Goal: Task Accomplishment & Management: Use online tool/utility

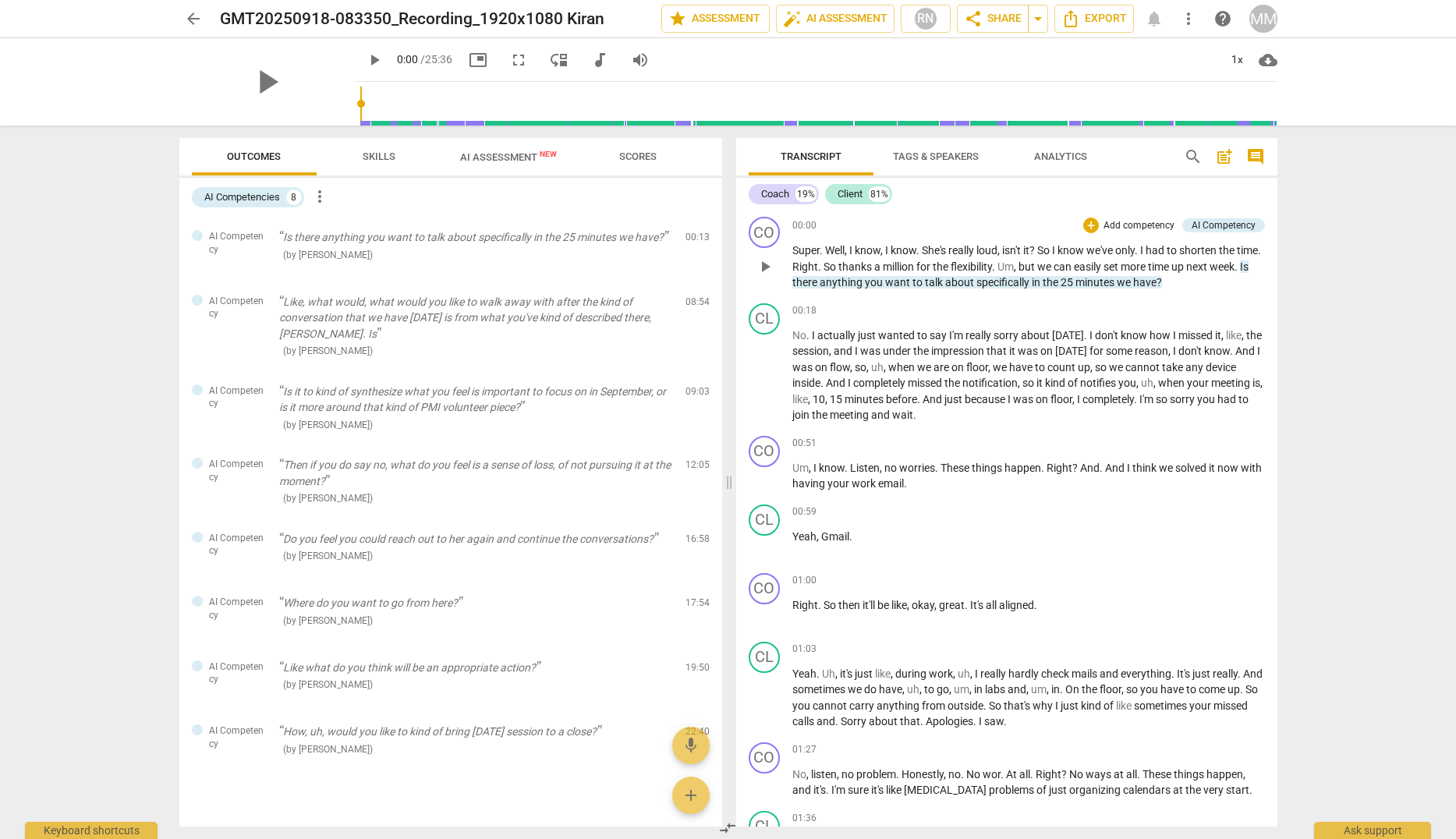
click at [1135, 223] on p "Add competency" at bounding box center [1139, 226] width 74 height 14
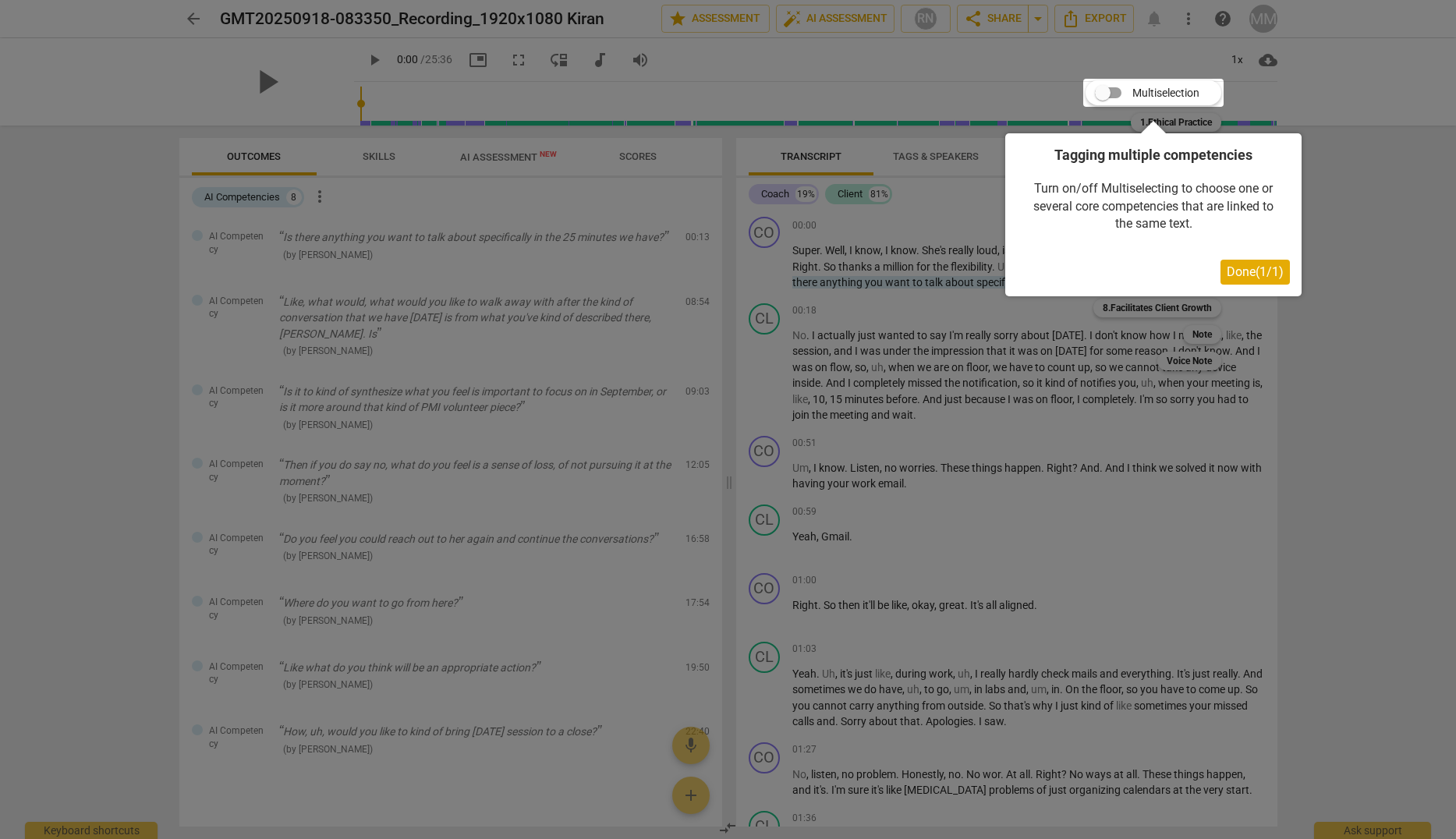
click at [1256, 272] on span "Done ( 1 / 1 )" at bounding box center [1254, 271] width 56 height 15
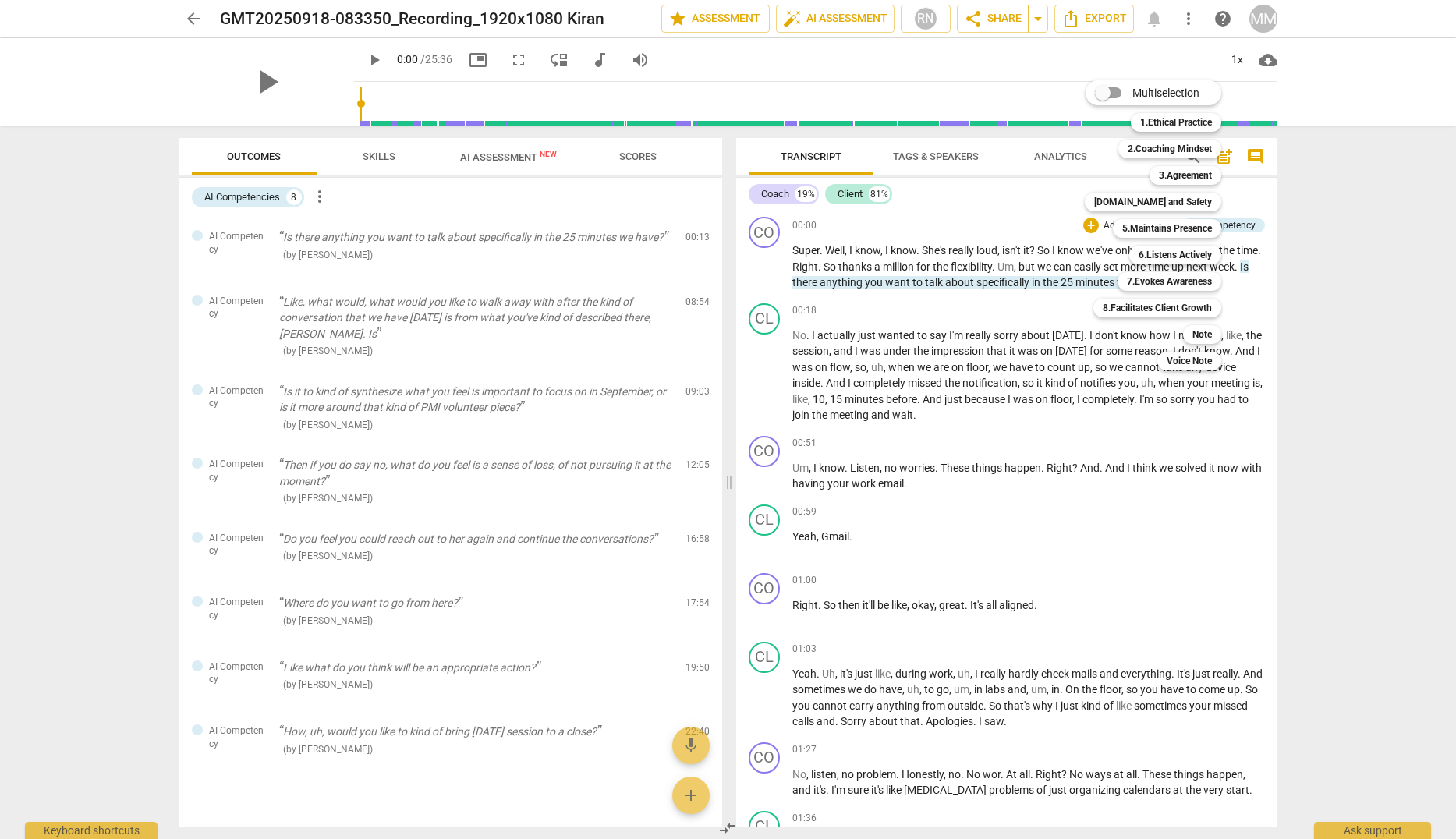
click at [1346, 323] on div at bounding box center [728, 420] width 1456 height 839
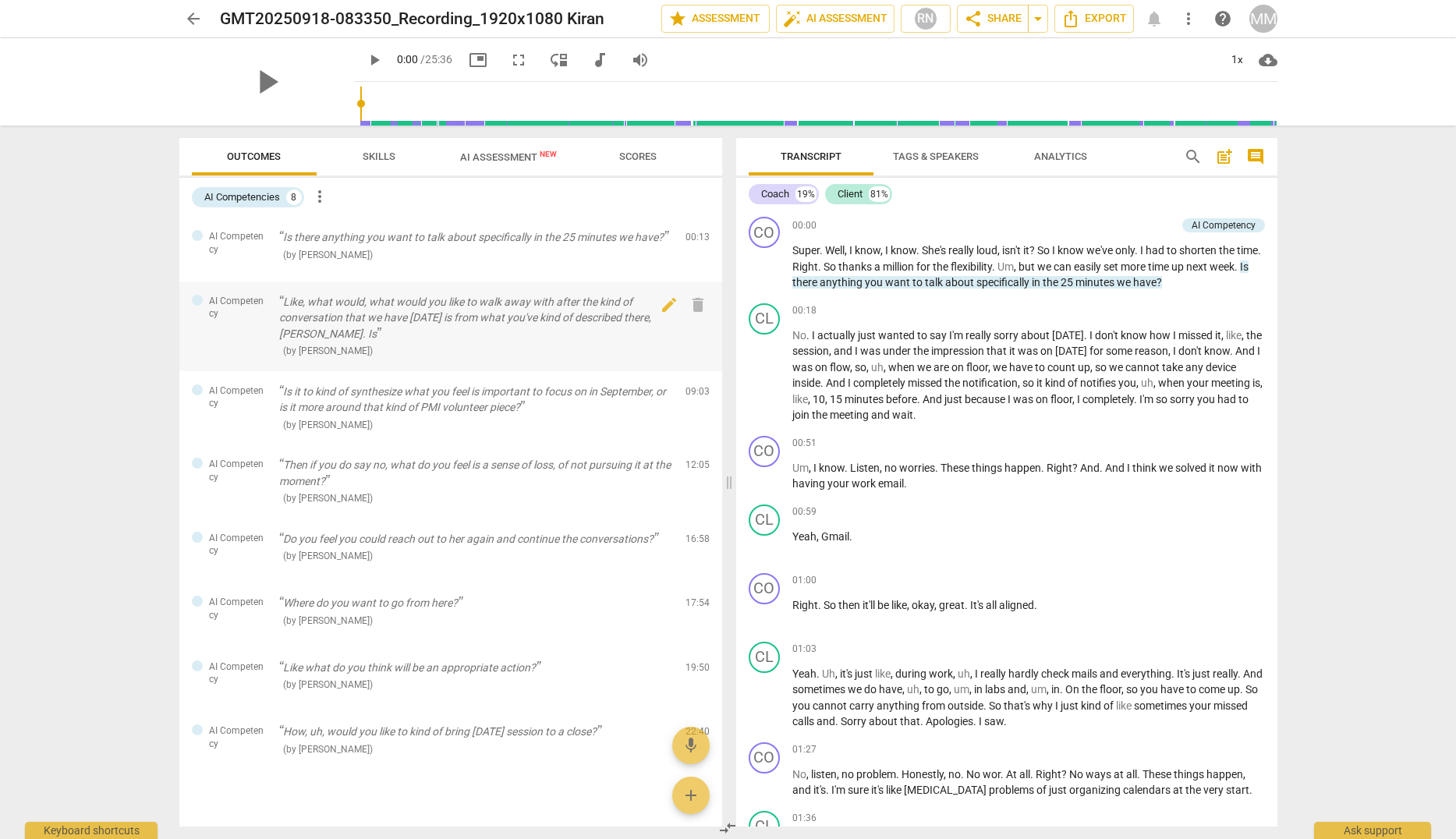
click at [362, 338] on p "Like, what would, what would you like to walk away with after the kind of conve…" at bounding box center [475, 318] width 394 height 48
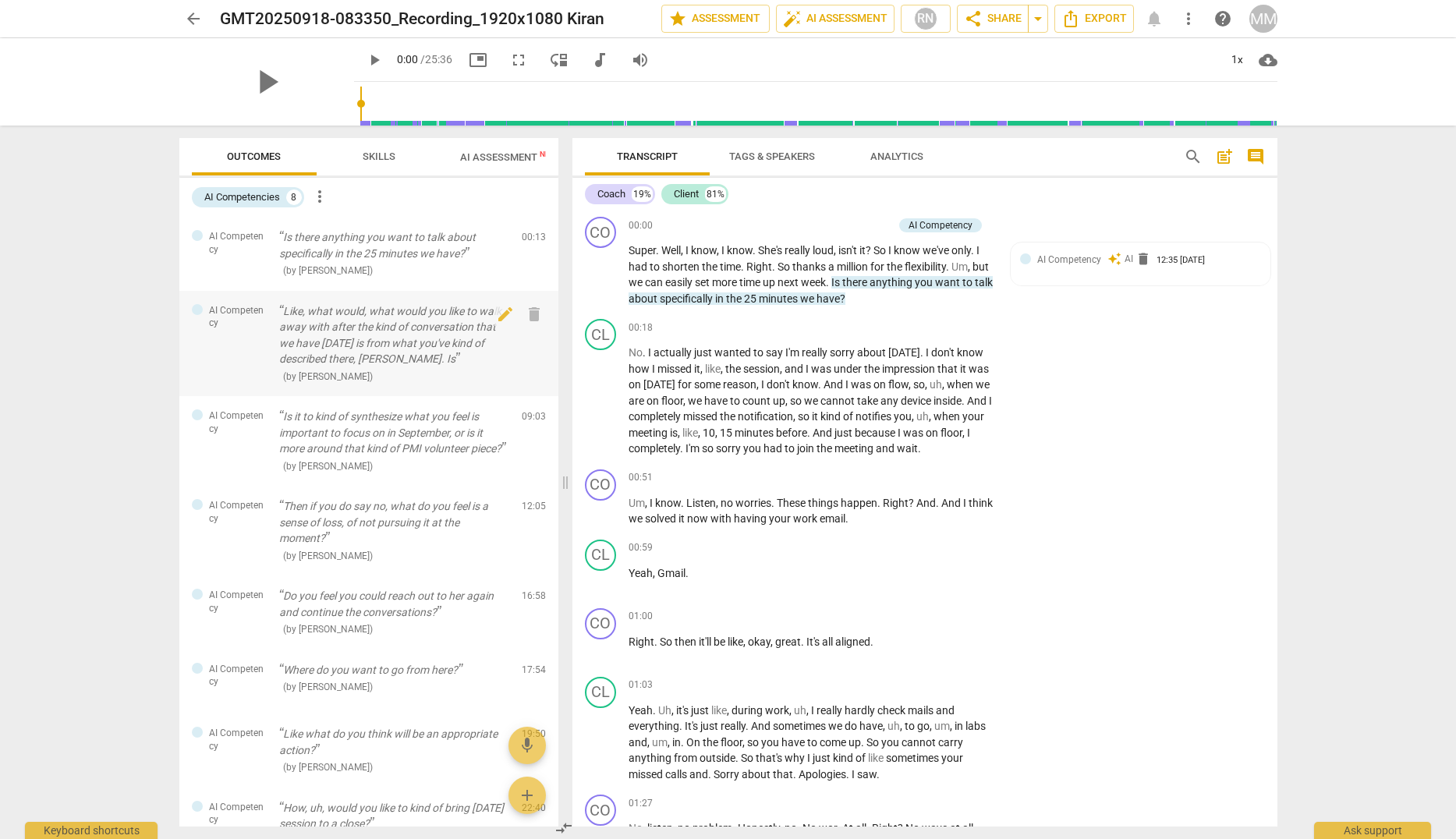
scroll to position [2699, 0]
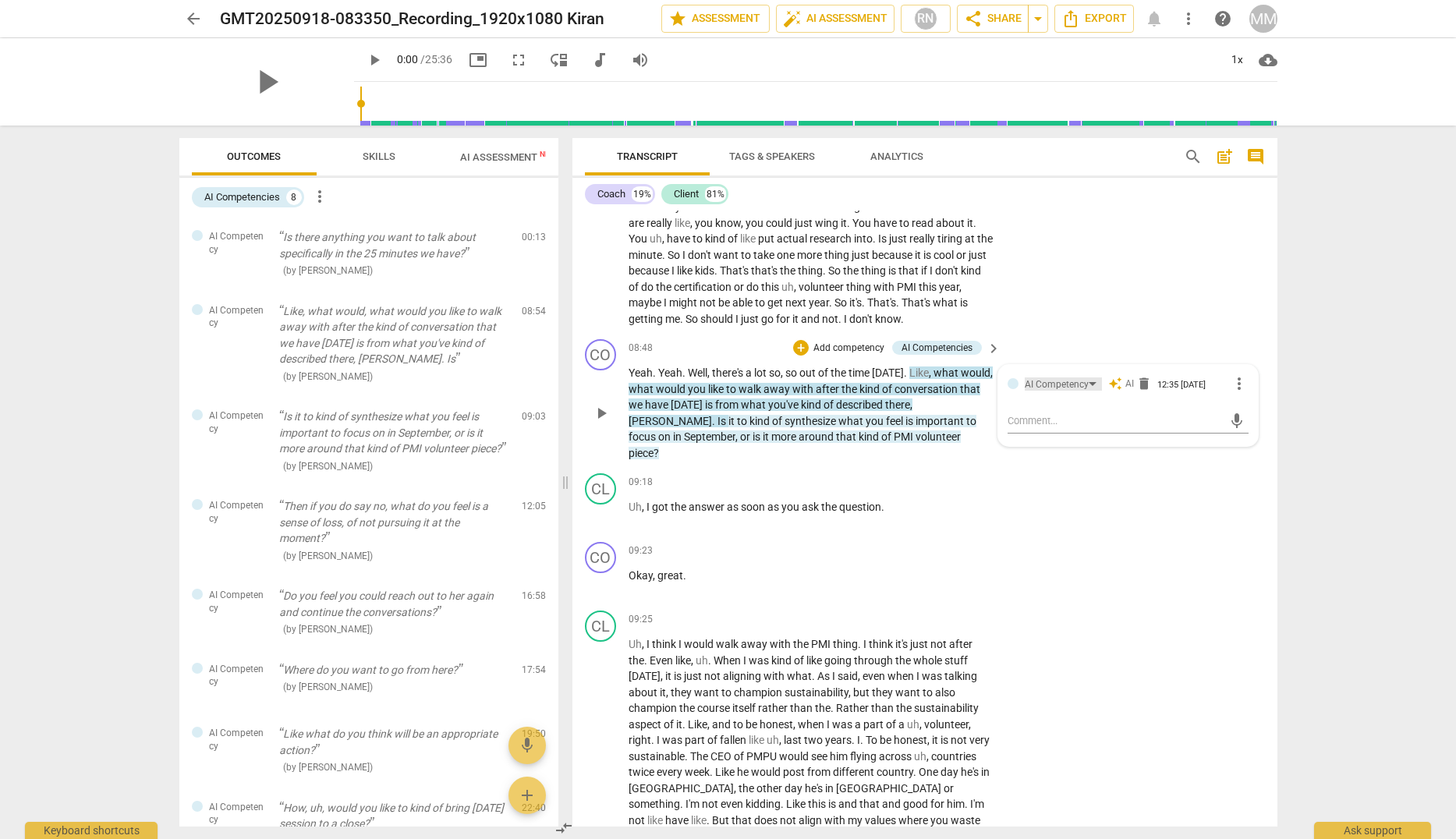
click at [1078, 392] on div "AI Competency" at bounding box center [1056, 384] width 64 height 15
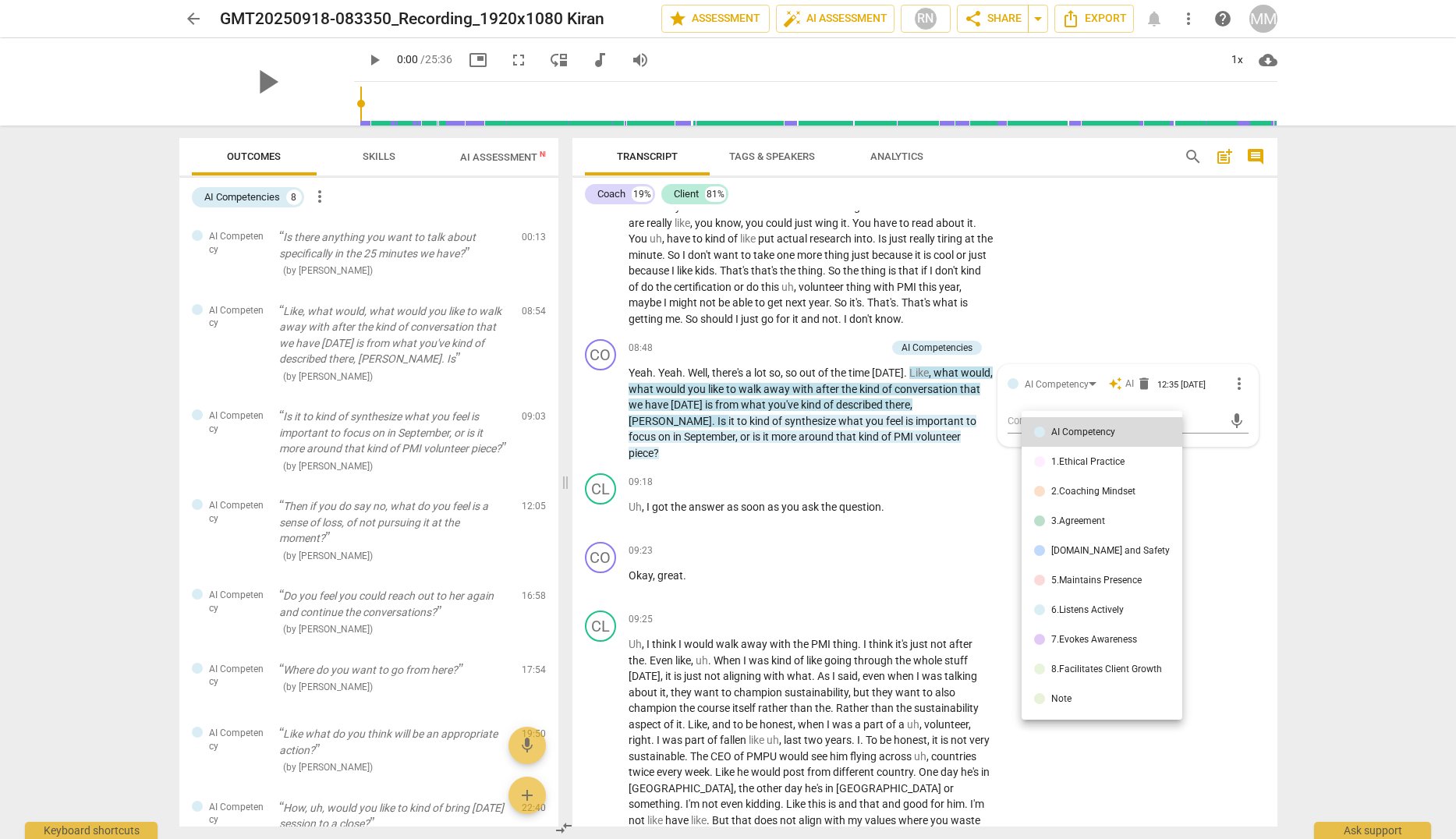
click at [1088, 520] on div "3.Agreement" at bounding box center [1078, 520] width 54 height 9
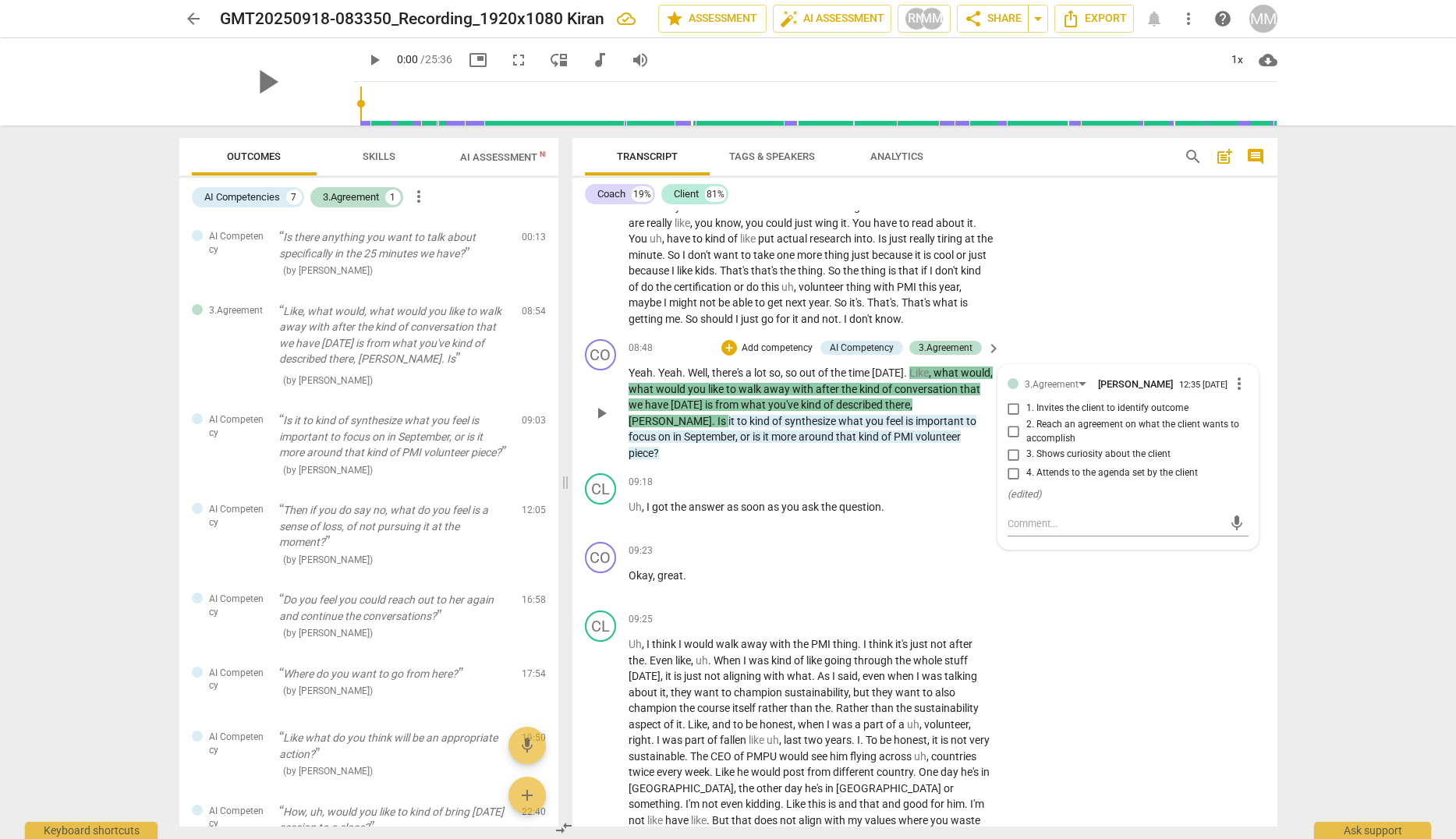
click at [1006, 418] on input "1. Invites the client to identify outcome" at bounding box center [1013, 408] width 25 height 19
checkbox input "true"
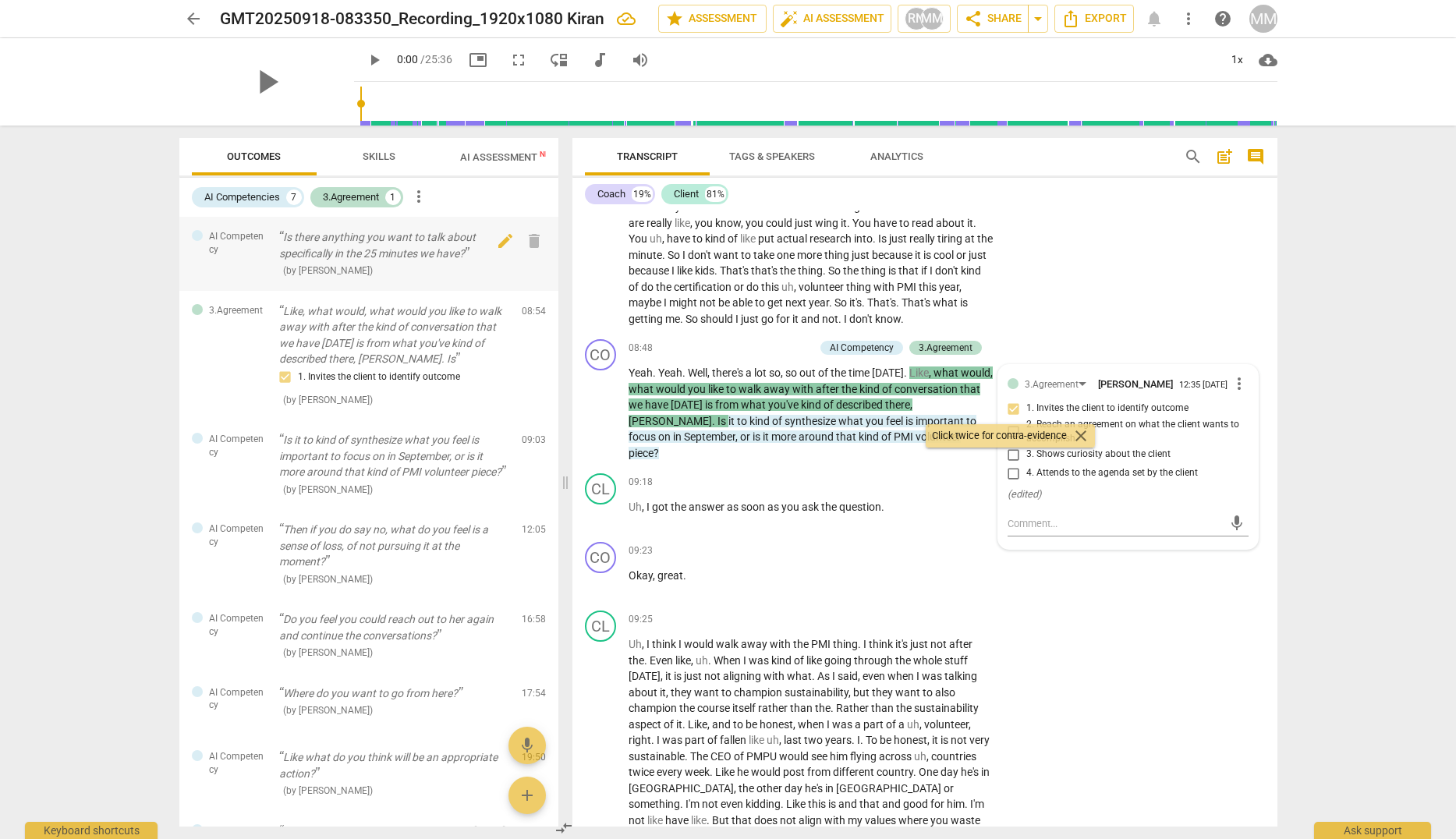
click at [358, 259] on p "Is there anything you want to talk about specifically in the 25 minutes we have?" at bounding box center [394, 245] width 230 height 32
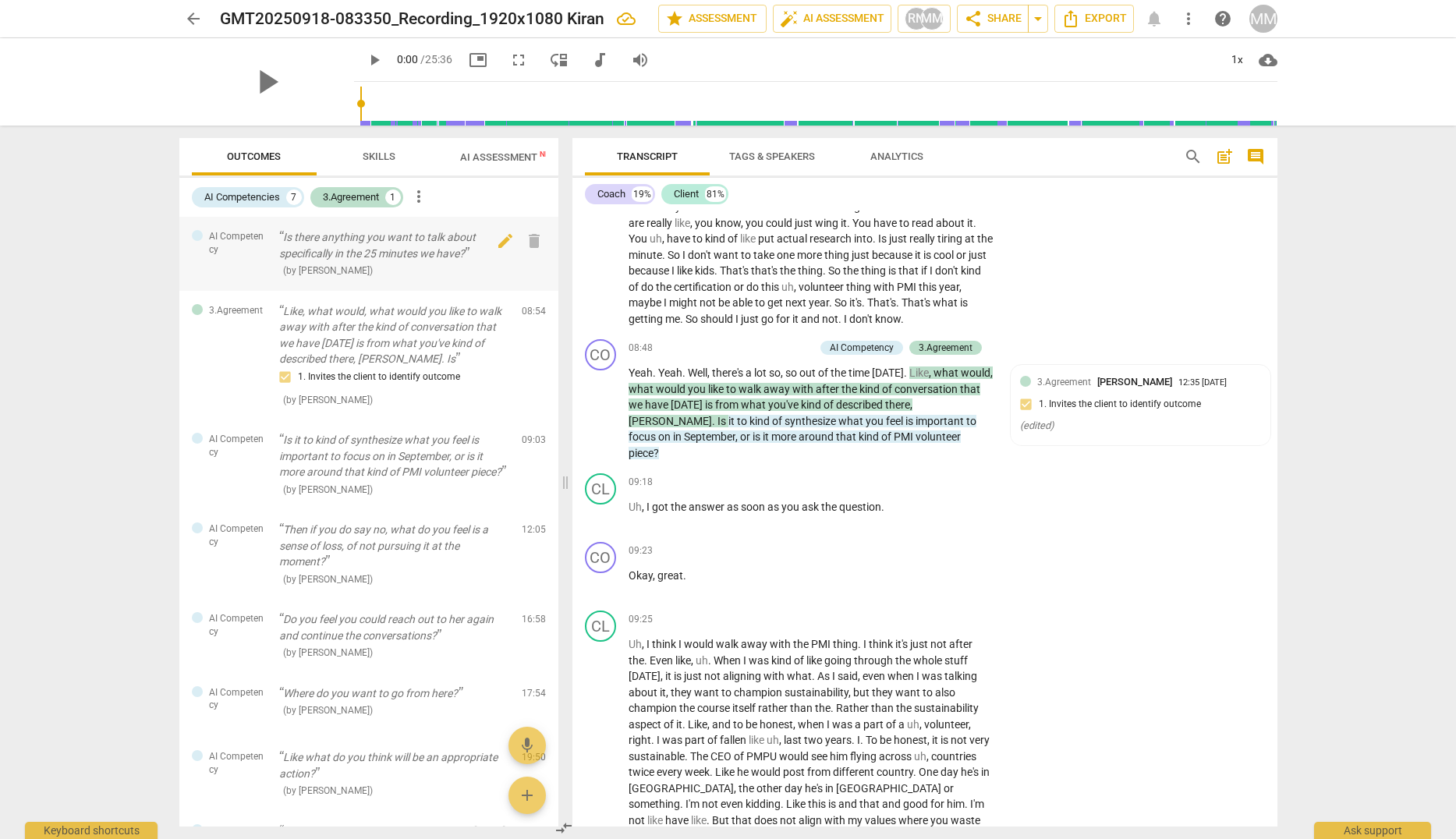
scroll to position [0, 0]
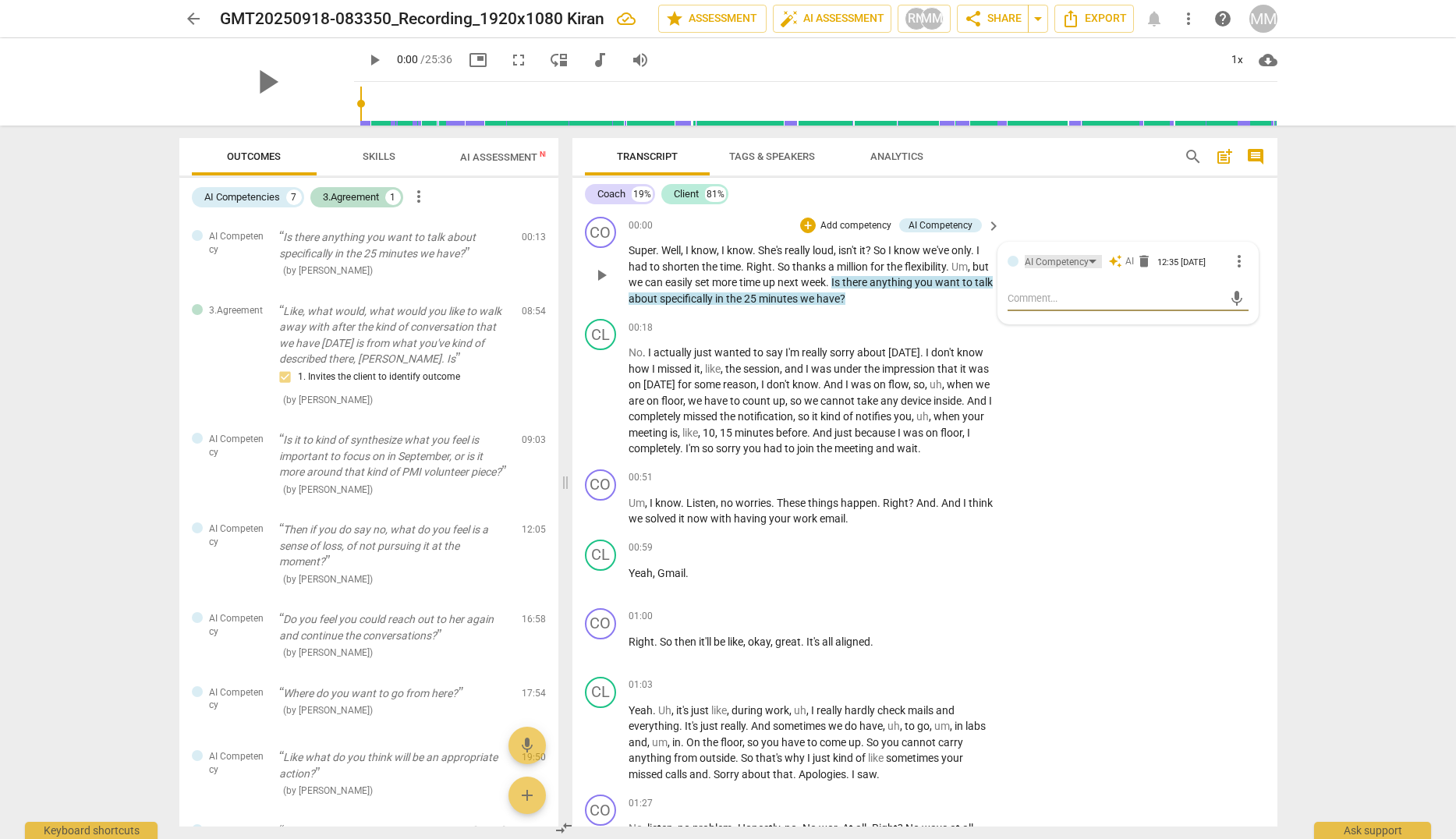
click at [1069, 267] on div "AI Competency" at bounding box center [1056, 262] width 64 height 15
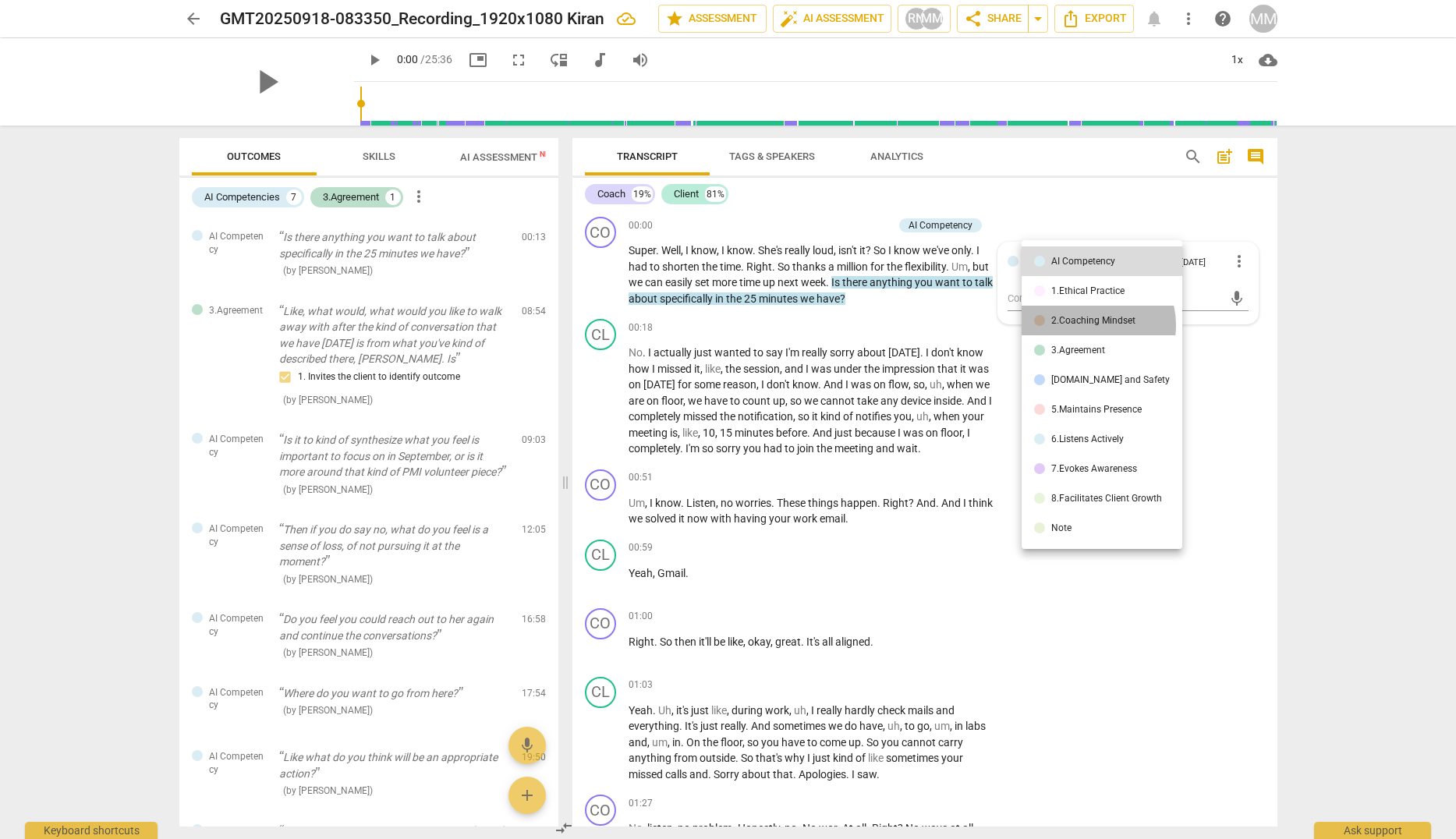
click at [1089, 325] on div "2.Coaching Mindset" at bounding box center [1093, 320] width 84 height 9
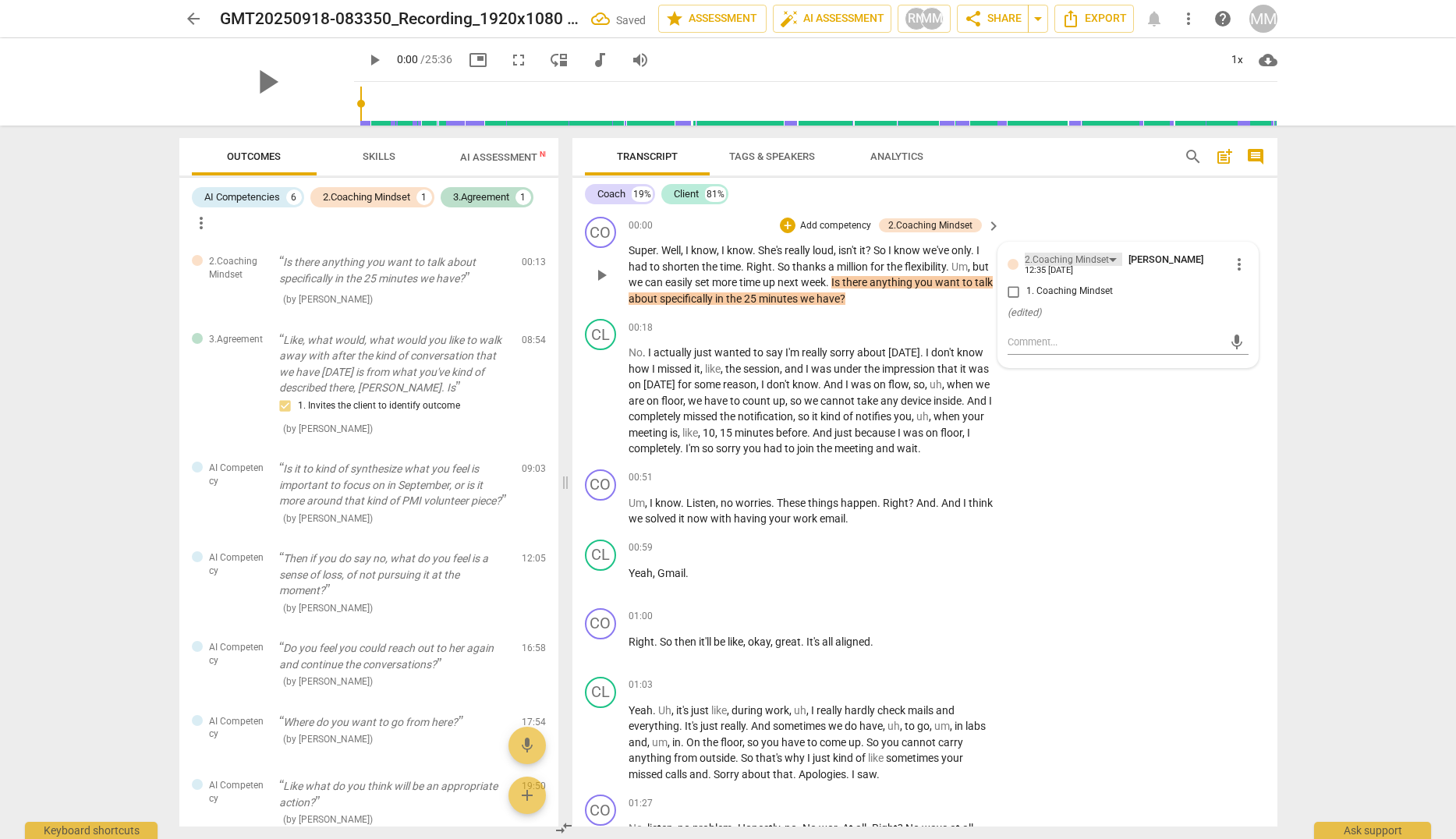
click at [1064, 254] on div "2.Coaching Mindset" at bounding box center [1066, 260] width 84 height 15
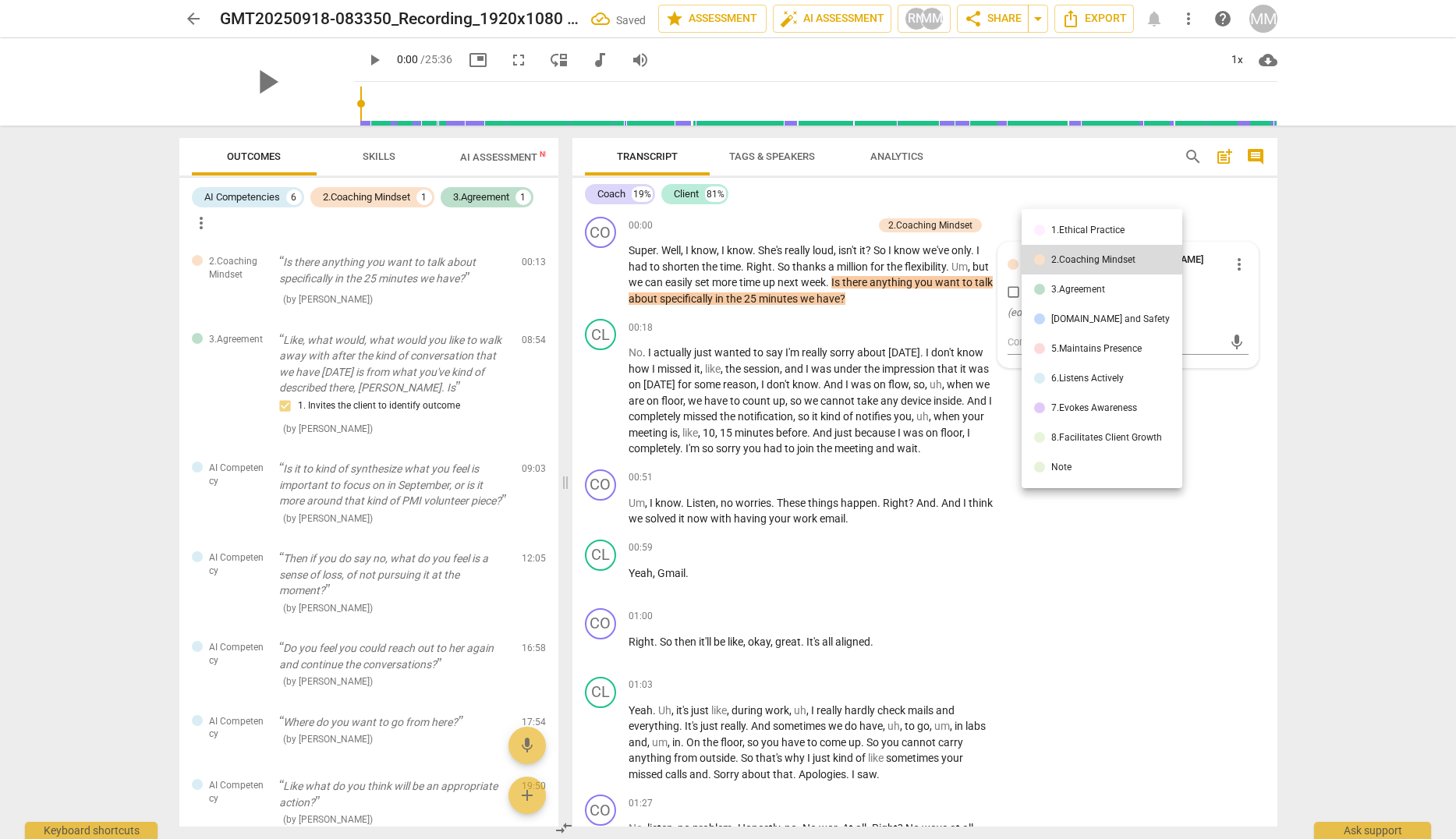
click at [1073, 290] on div "3.Agreement" at bounding box center [1078, 289] width 54 height 9
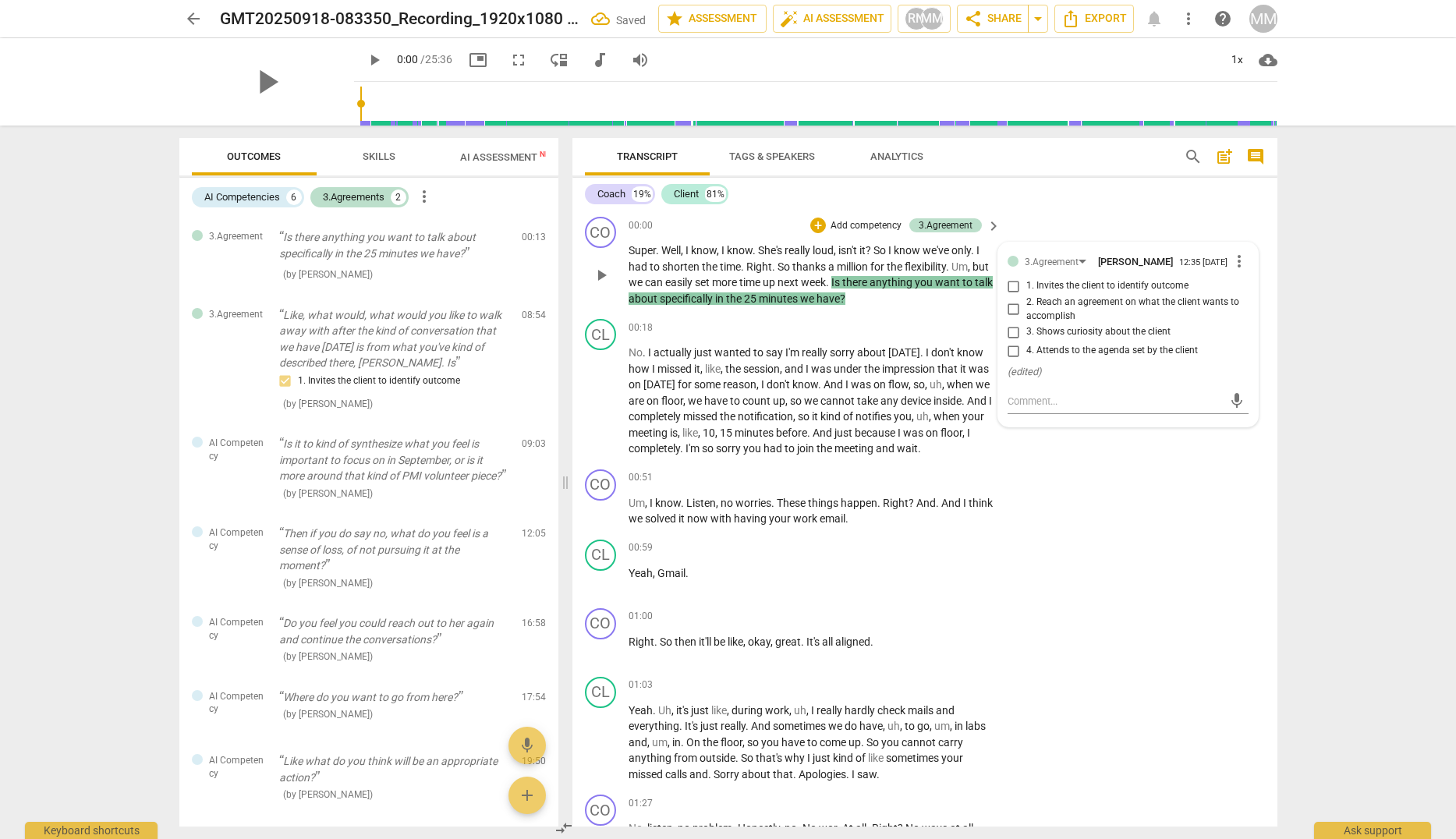
click at [1052, 286] on span "1. Invites the client to identify outcome" at bounding box center [1107, 285] width 162 height 14
click at [1026, 286] on input "1. Invites the client to identify outcome" at bounding box center [1013, 286] width 25 height 19
checkbox input "true"
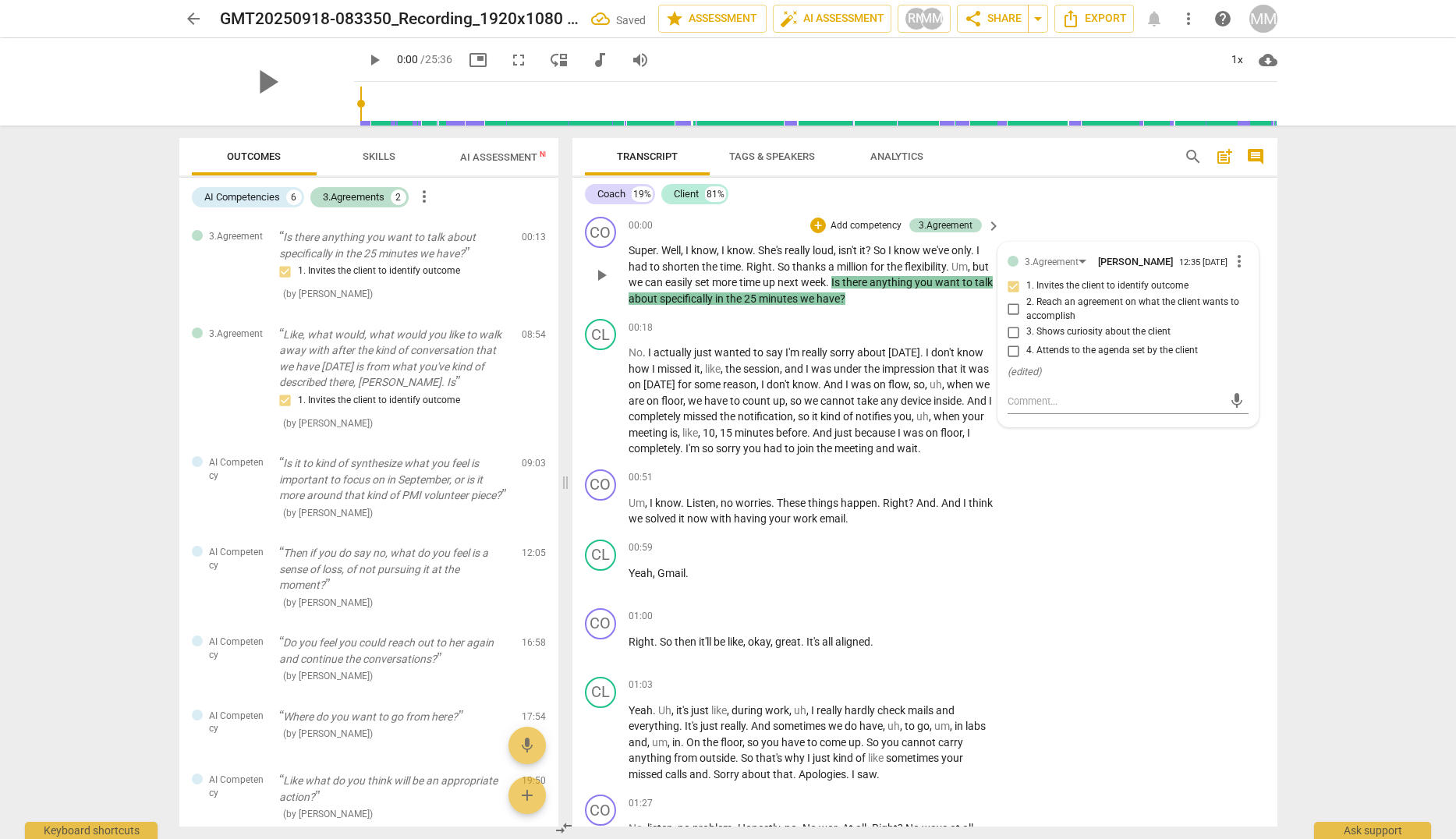
click at [1068, 333] on span "3. Shows curiosity about the client" at bounding box center [1098, 332] width 144 height 14
click at [1026, 333] on input "3. Shows curiosity about the client" at bounding box center [1013, 332] width 25 height 19
checkbox input "true"
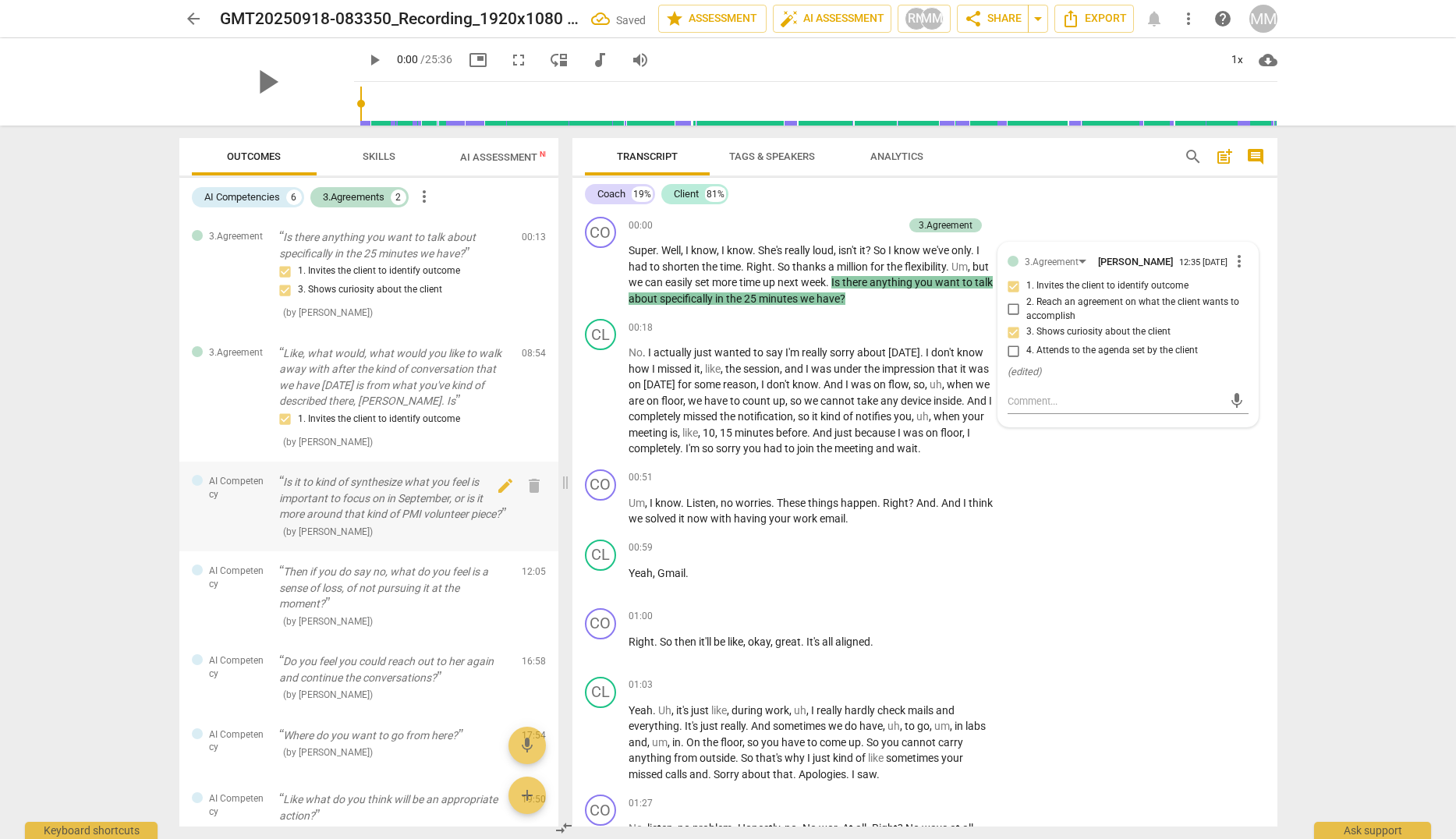
click at [356, 515] on p "Is it to kind of synthesize what you feel is important to focus on in September…" at bounding box center [394, 498] width 230 height 48
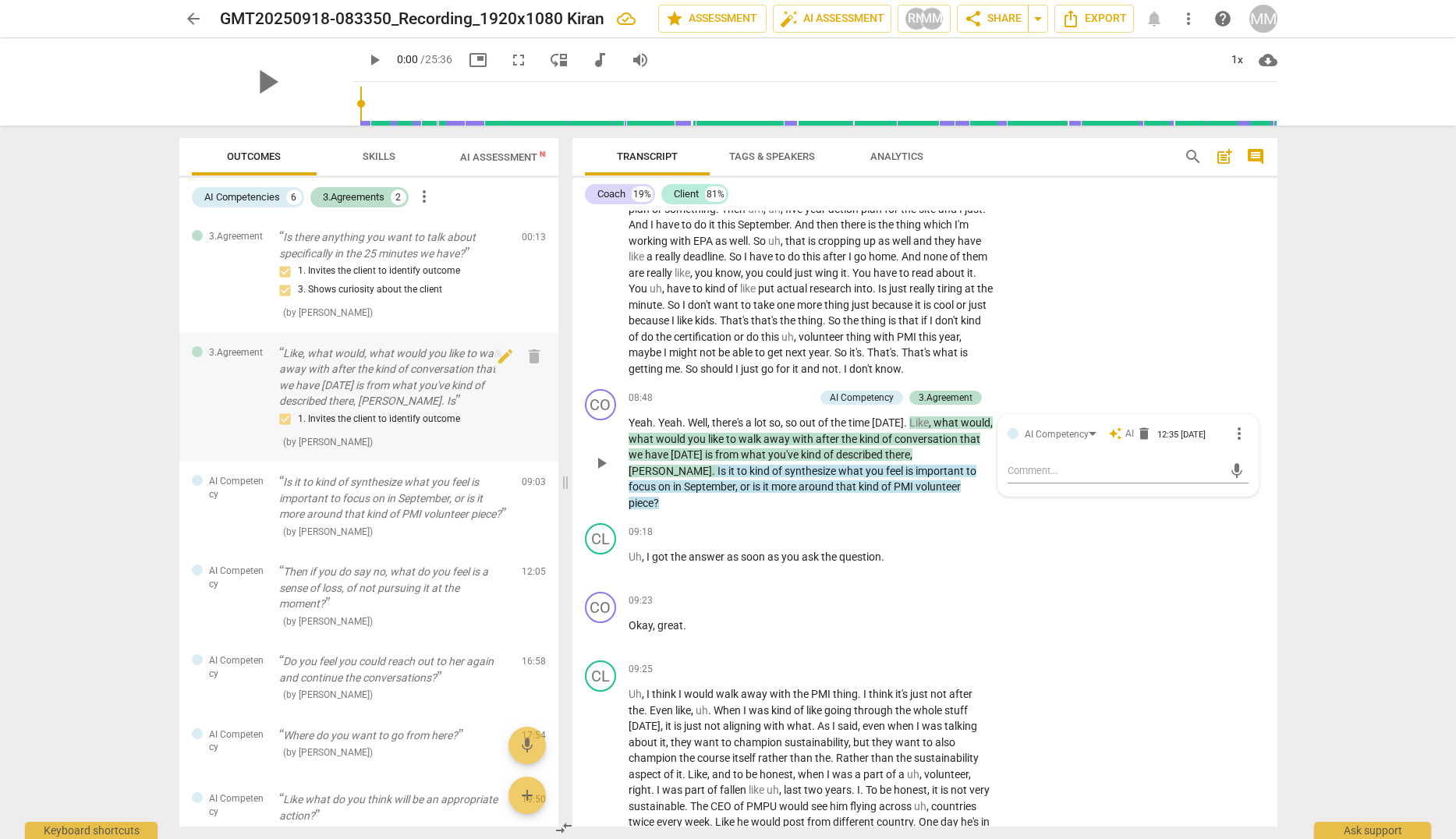
click at [384, 377] on p "Like, what would, what would you like to walk away with after the kind of conve…" at bounding box center [394, 377] width 230 height 64
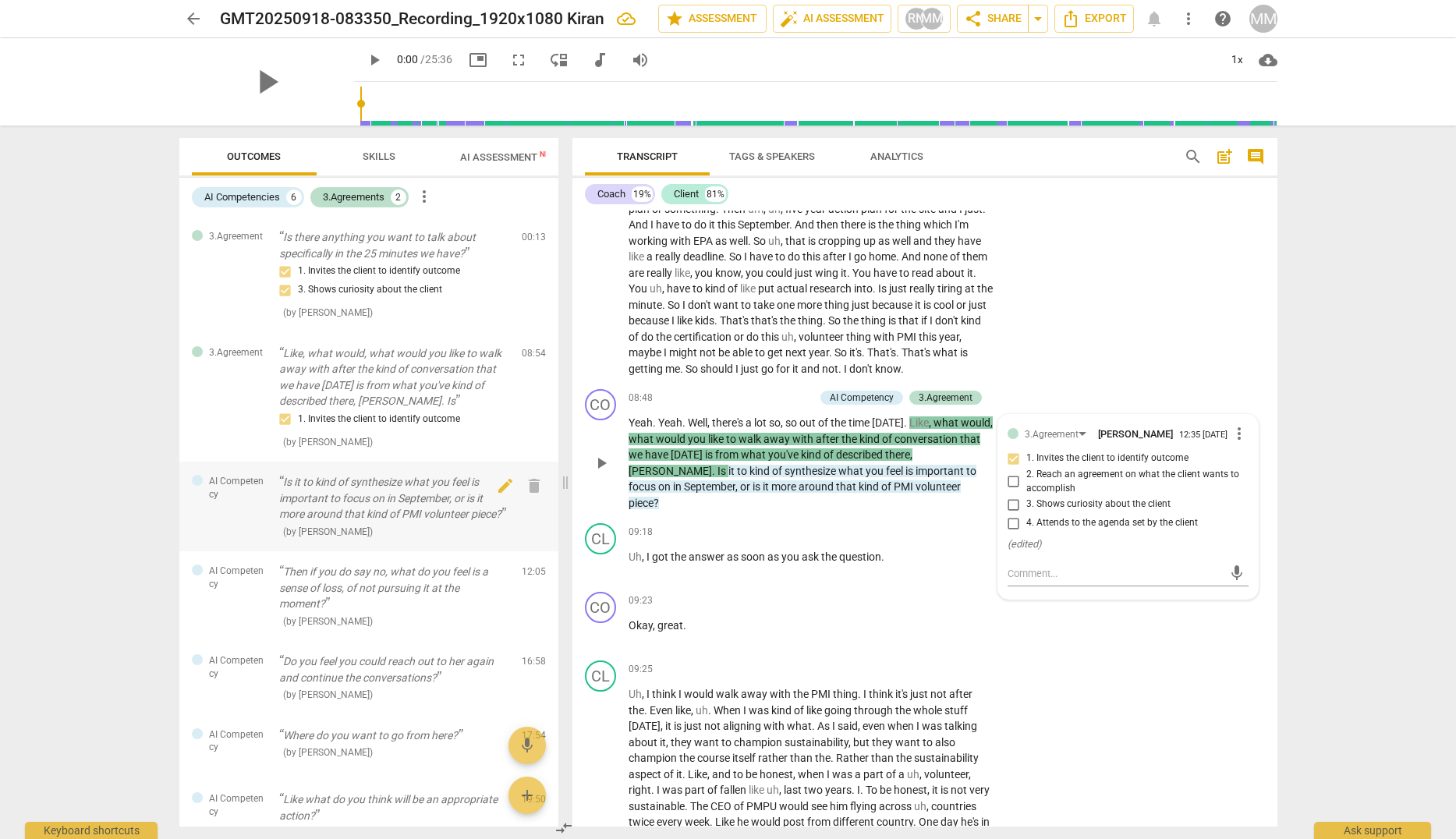
click at [370, 508] on p "Is it to kind of synthesize what you feel is important to focus on in September…" at bounding box center [394, 498] width 230 height 48
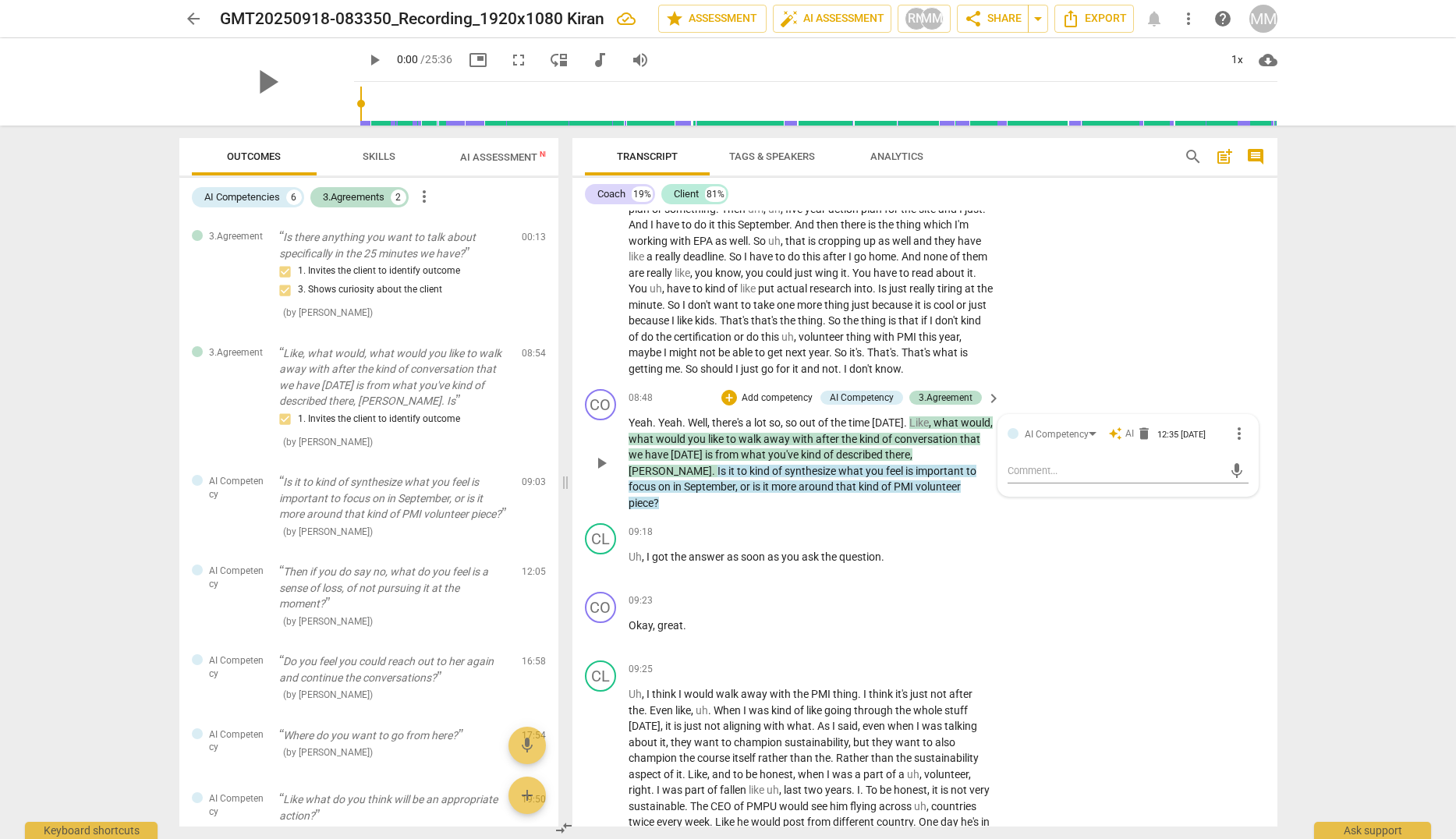
click at [807, 477] on span "synthesize" at bounding box center [811, 470] width 54 height 12
click at [1067, 437] on span "AI Competency" at bounding box center [1069, 432] width 64 height 11
click at [1074, 442] on div "AI Competency" at bounding box center [1056, 434] width 64 height 15
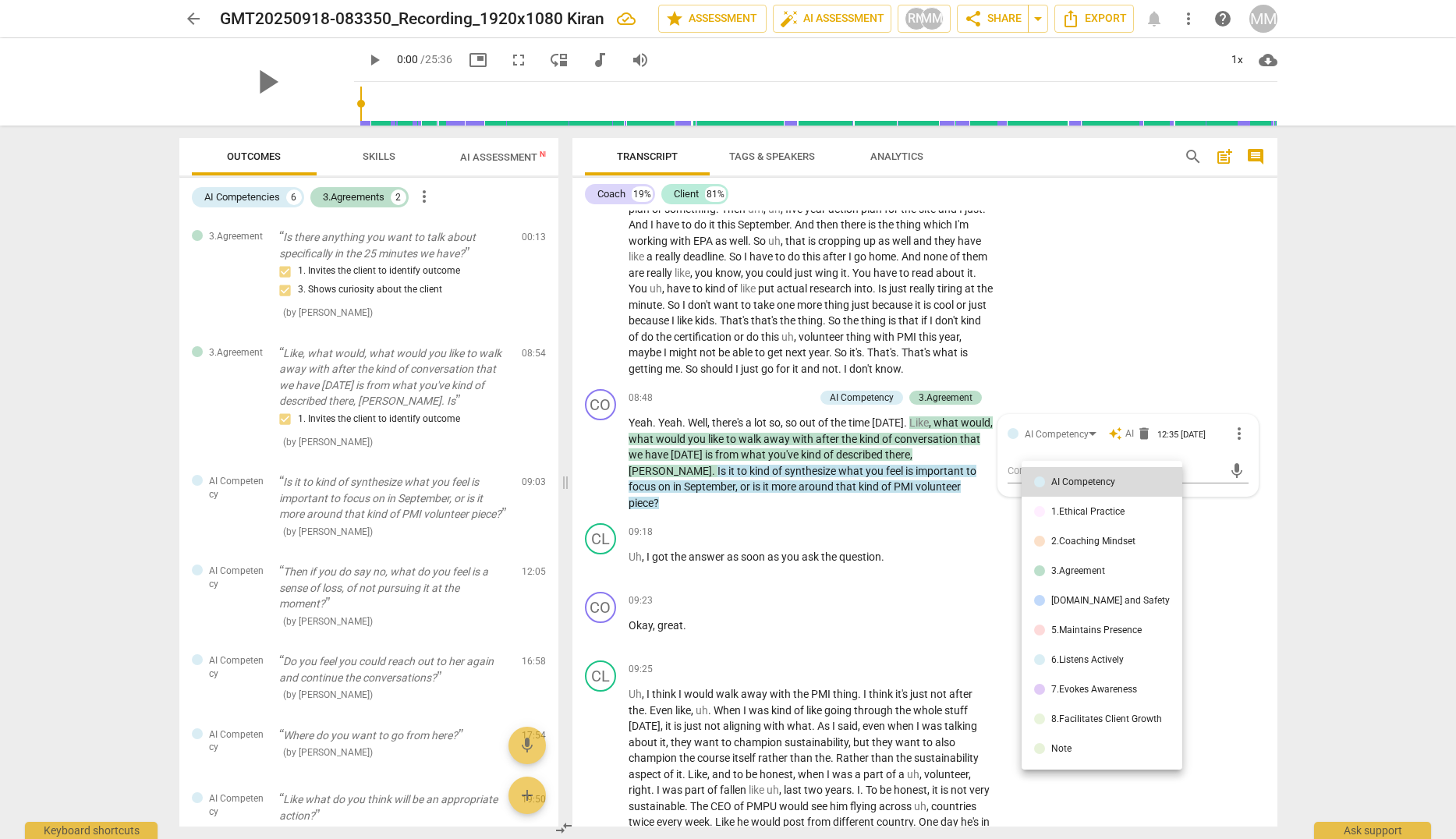
click at [1104, 696] on li "7.Evokes Awareness" at bounding box center [1101, 689] width 160 height 30
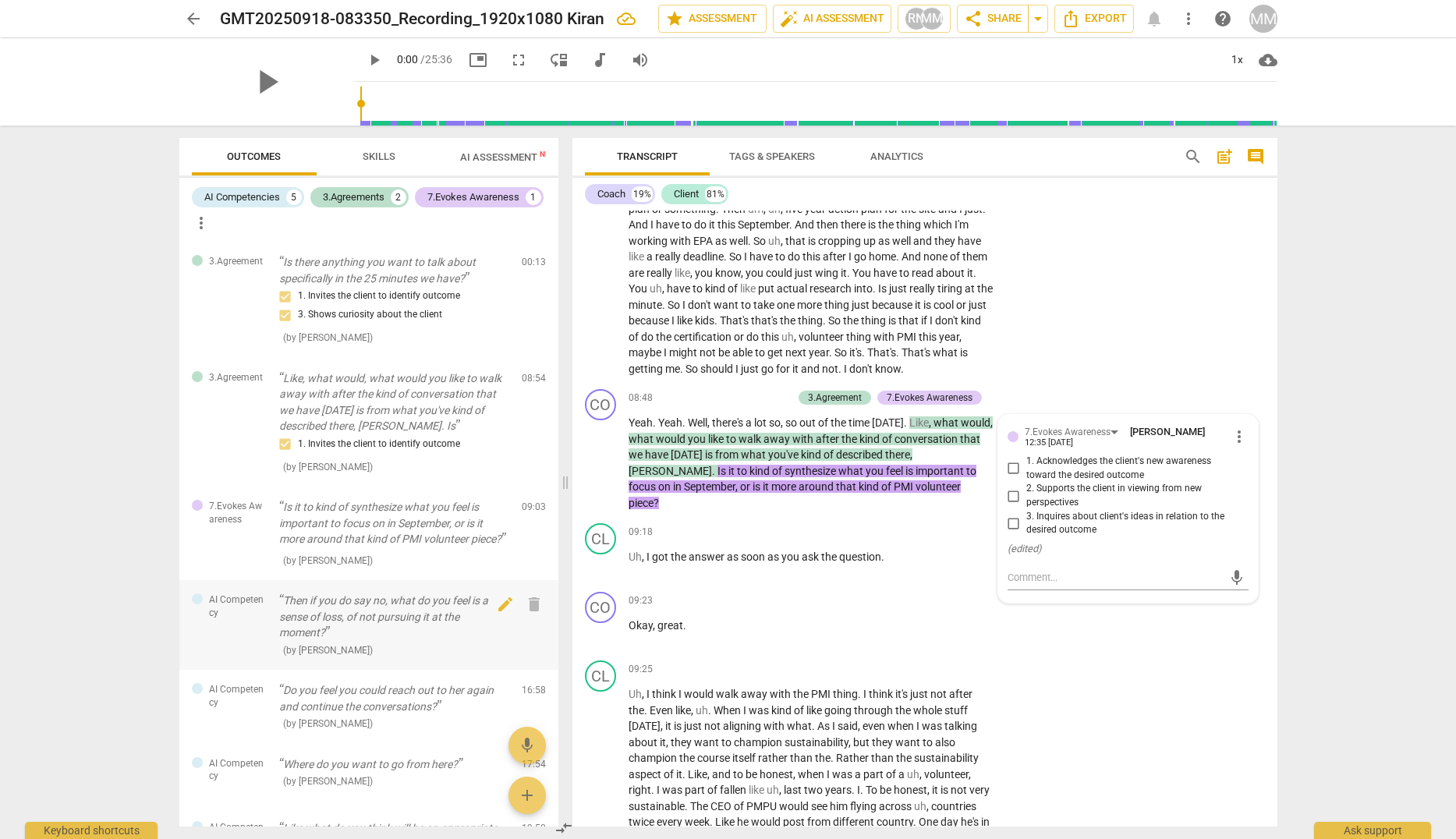
click at [362, 626] on p "Then if you do say no, what do you feel is a sense of loss, of not pursuing it …" at bounding box center [394, 617] width 230 height 48
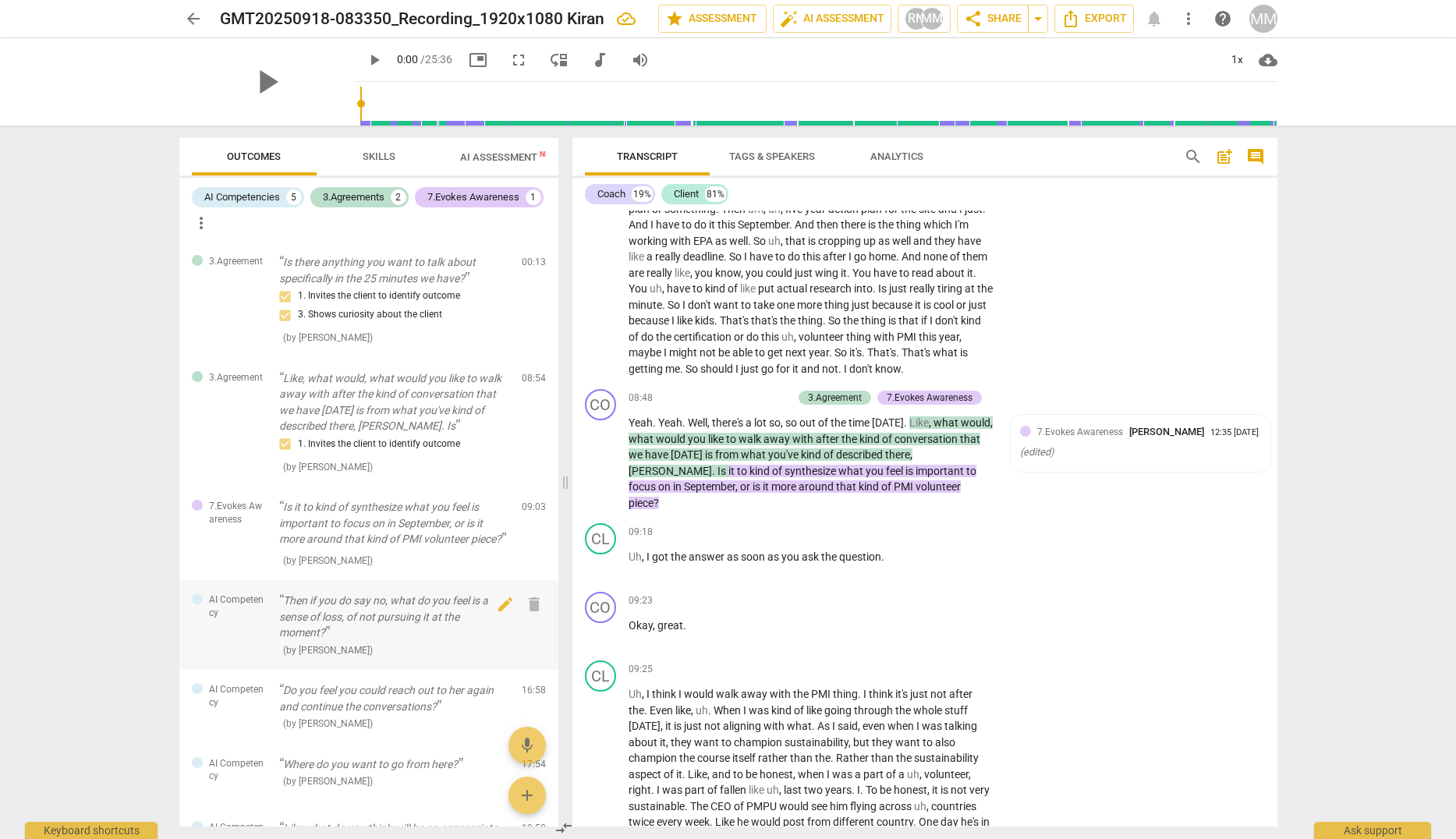
scroll to position [3326, 0]
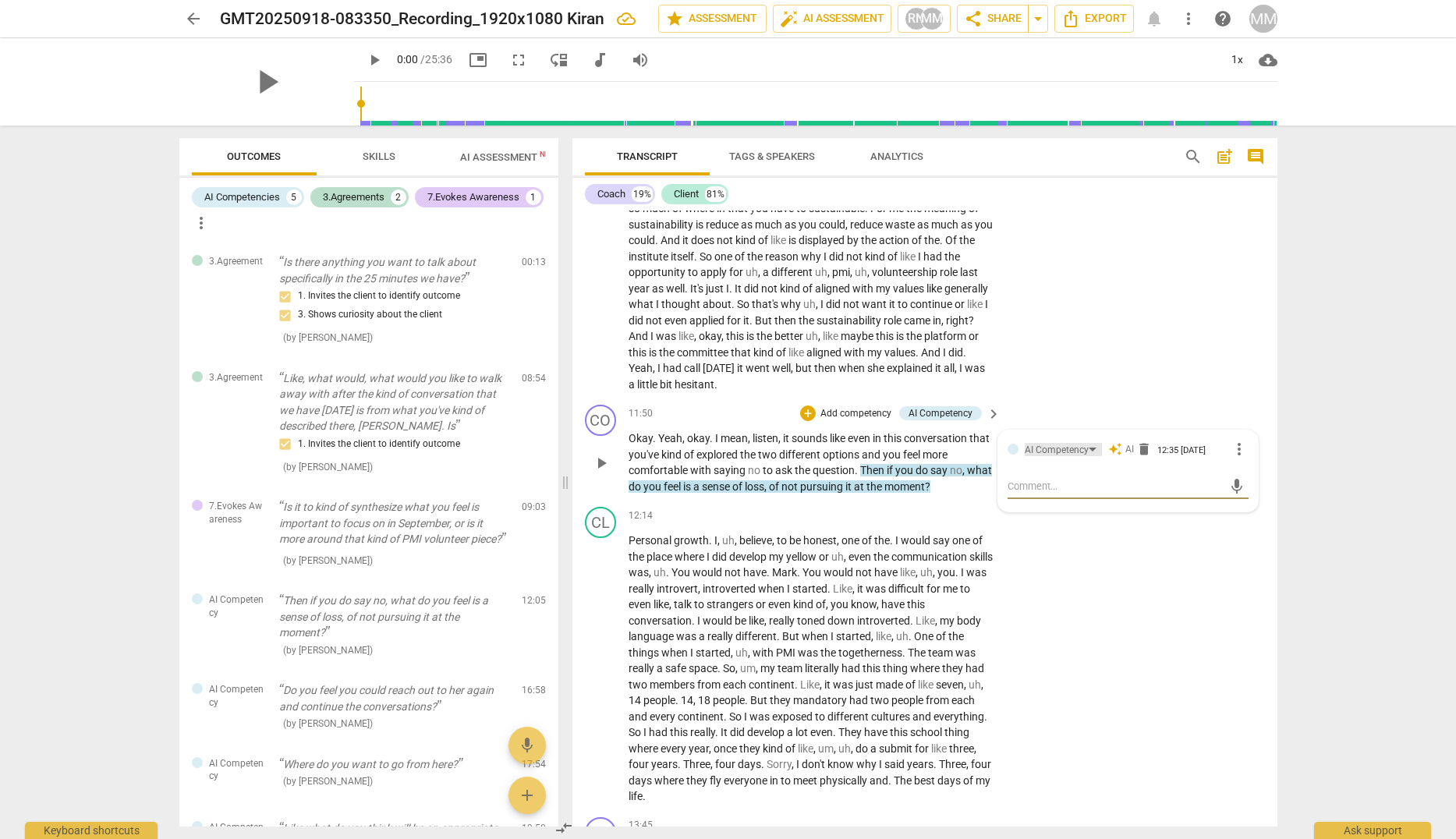
click at [1059, 457] on div "AI Competency" at bounding box center [1056, 450] width 64 height 15
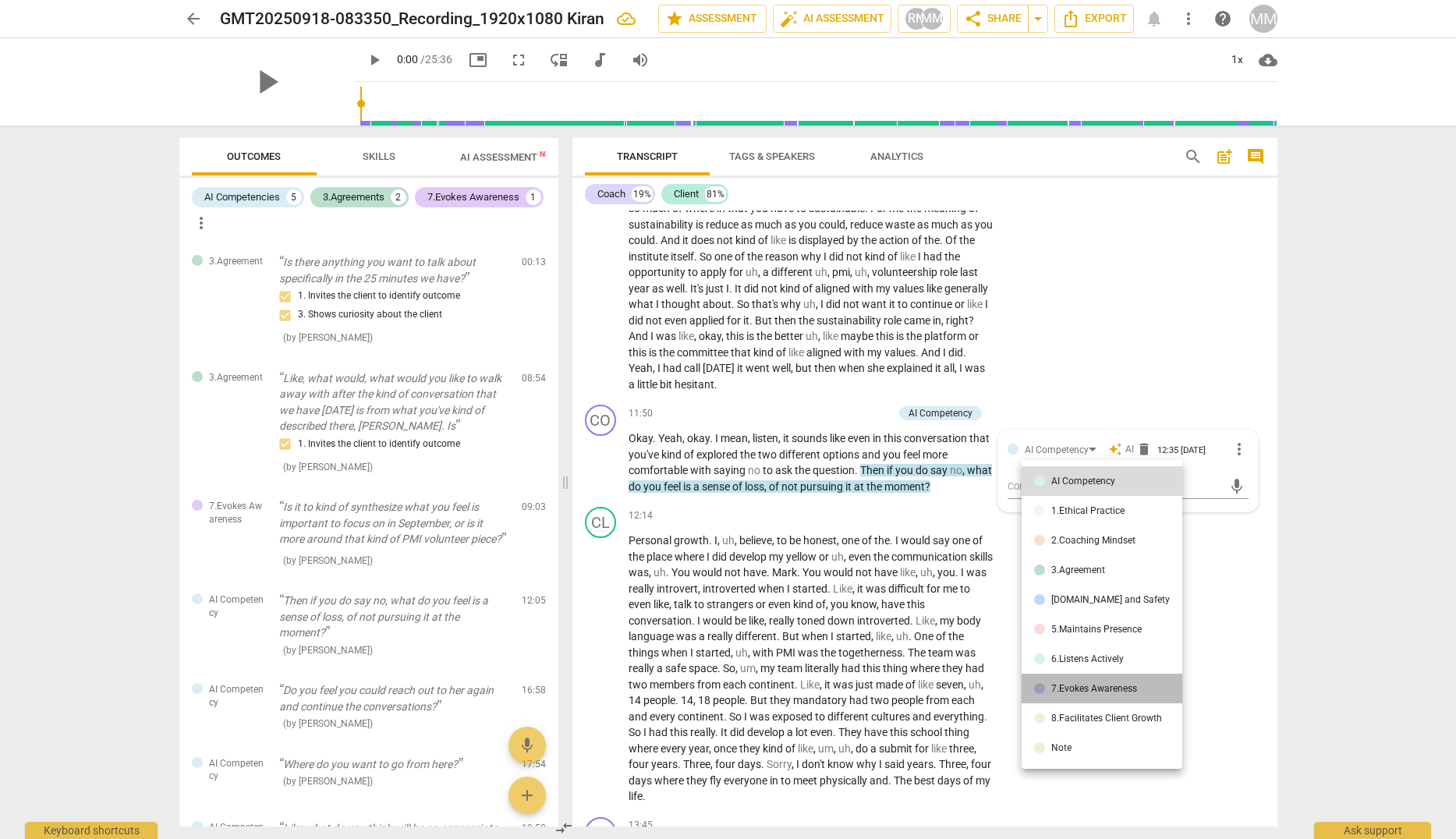
click at [1112, 693] on div "7.Evokes Awareness" at bounding box center [1094, 688] width 86 height 9
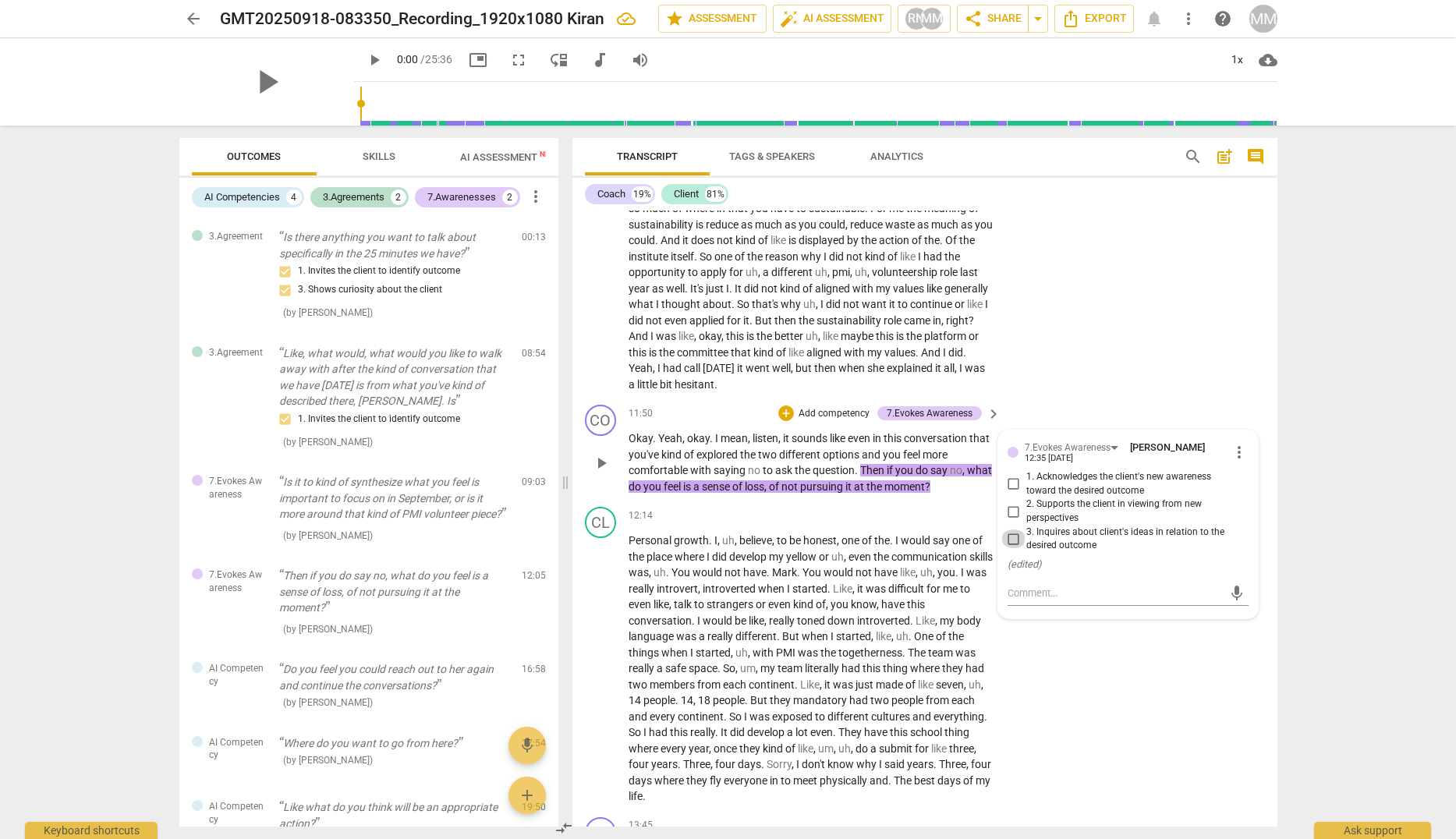
click at [1009, 548] on input "3. Inquires about client's ideas in relation to the desired outcome" at bounding box center [1013, 539] width 25 height 19
checkbox input "true"
click at [1017, 520] on input "2. Supports the client in viewing from new perspectives" at bounding box center [1013, 511] width 25 height 19
checkbox input "true"
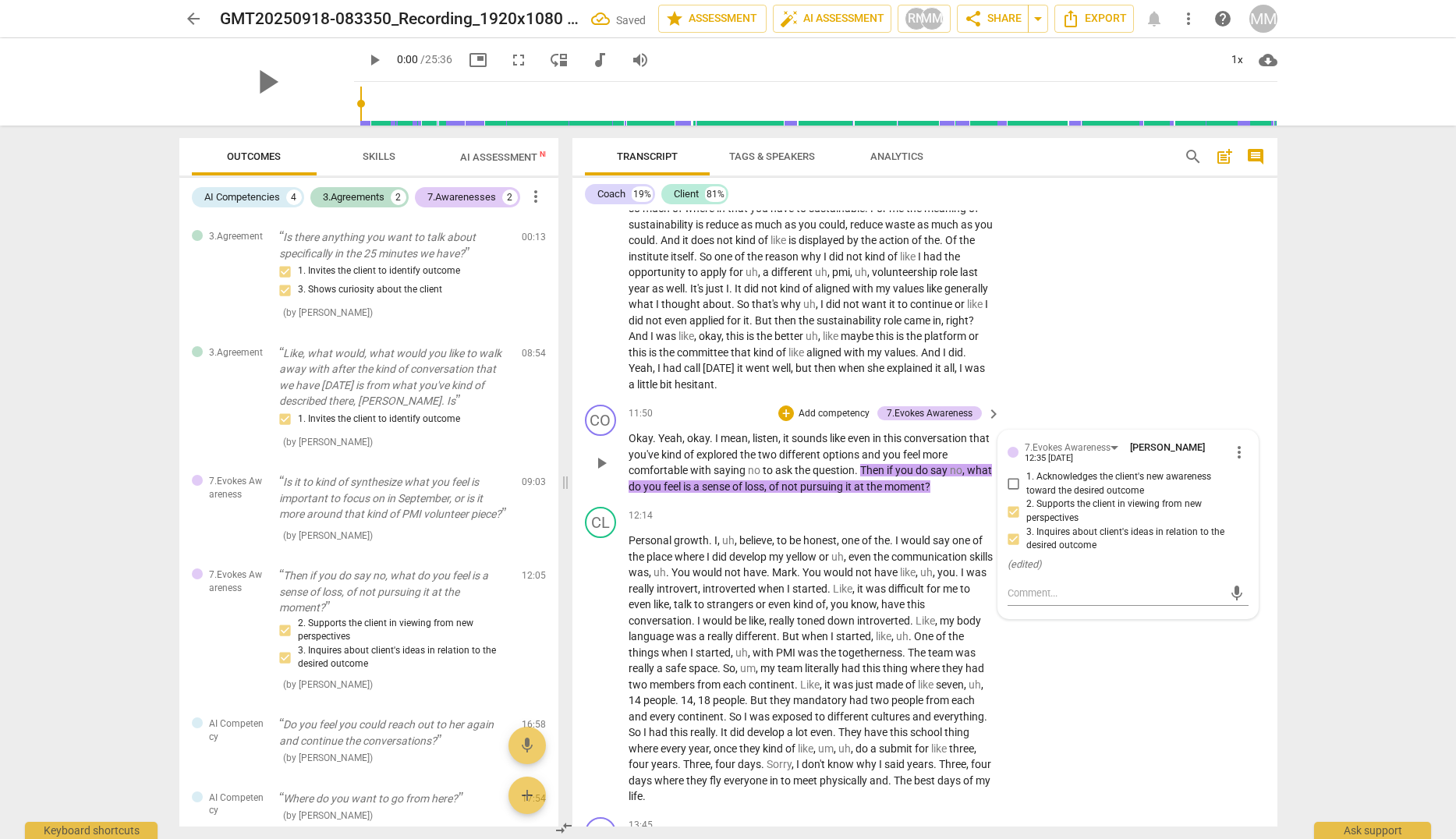
click at [1014, 494] on input "1. Acknowledges the client's new awareness toward the desired outcome" at bounding box center [1013, 484] width 25 height 19
checkbox input "true"
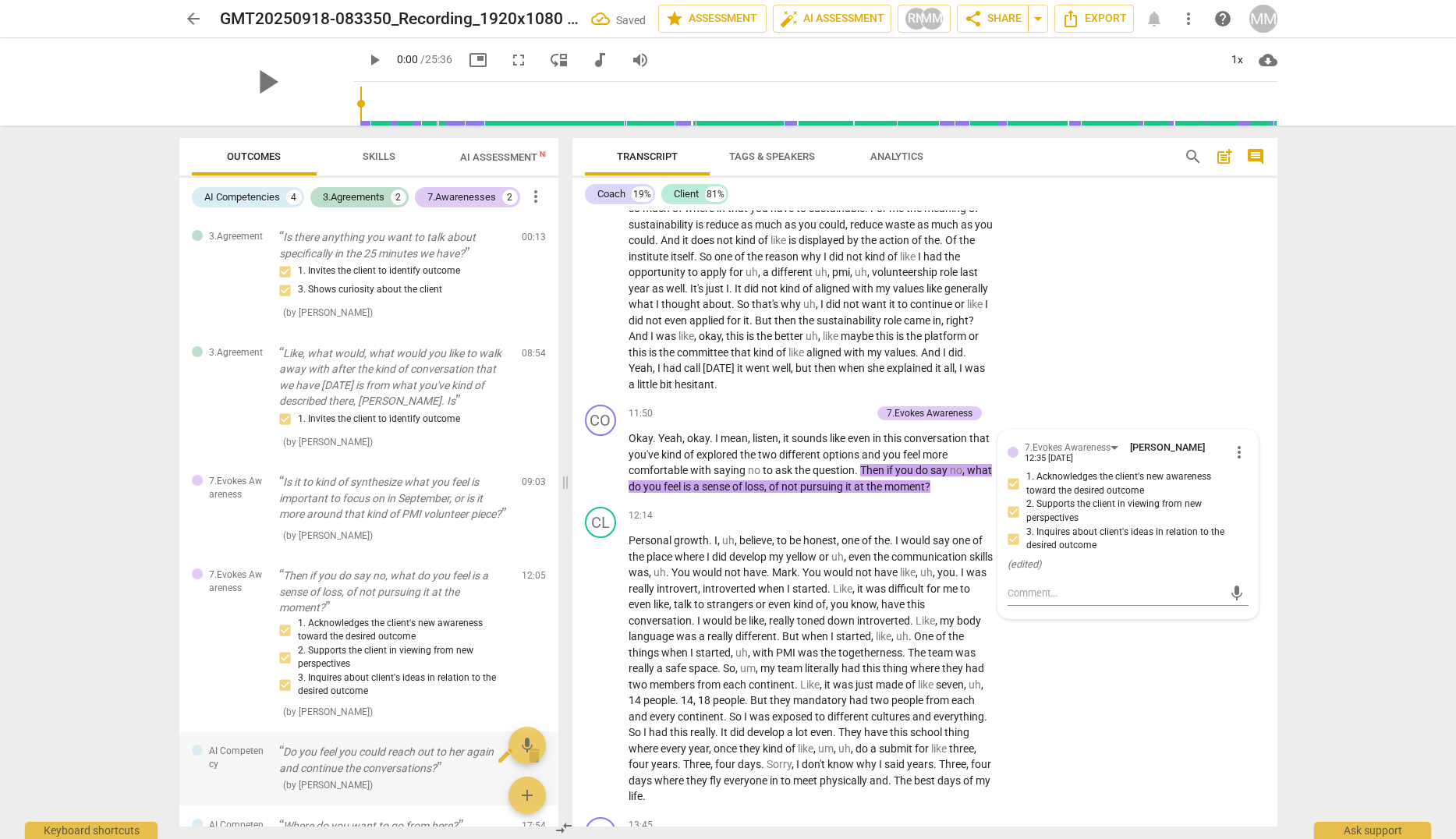
click at [332, 776] on p "Do you feel you could reach out to her again and continue the conversations?" at bounding box center [394, 759] width 230 height 32
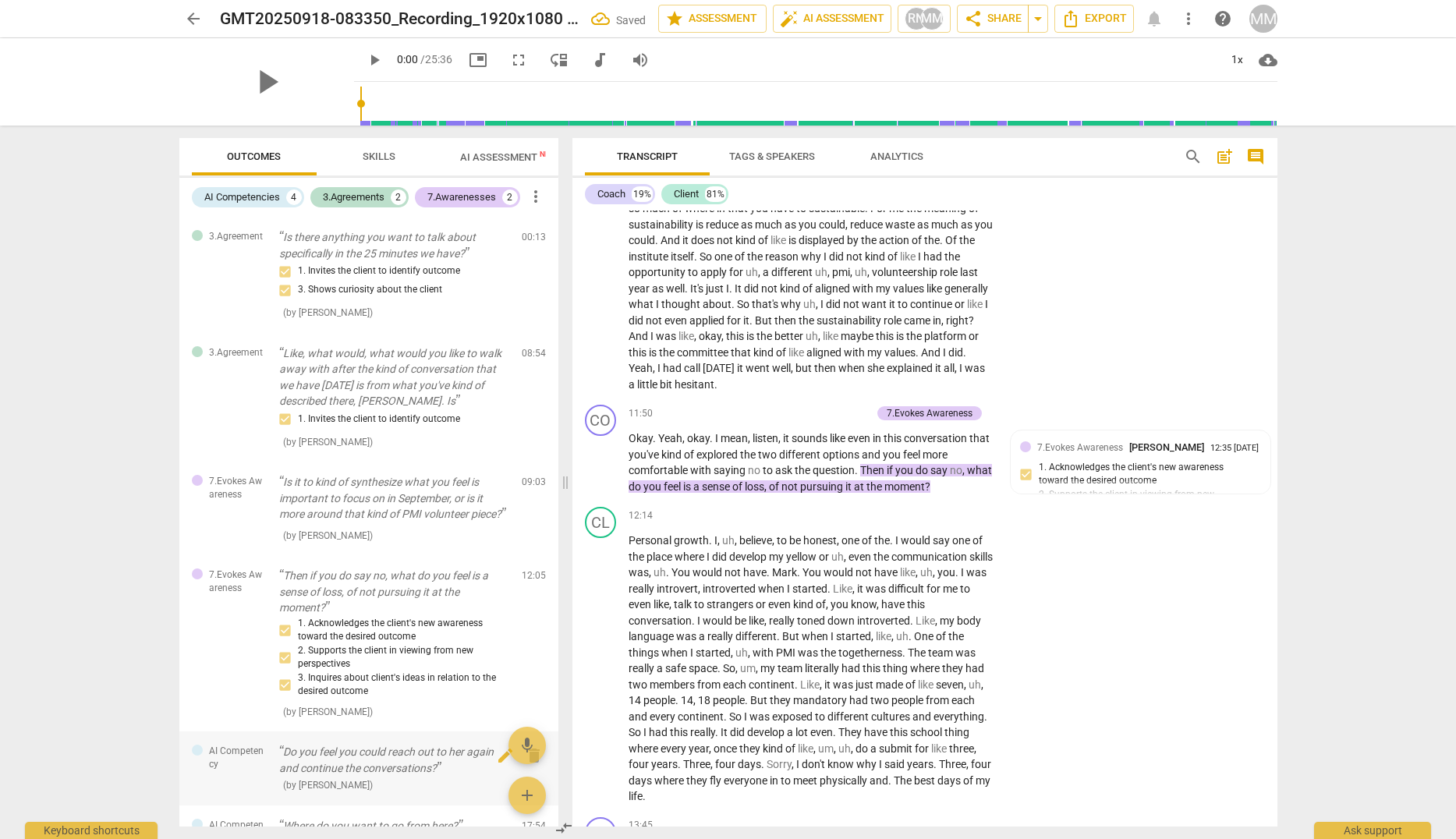
scroll to position [4538, 0]
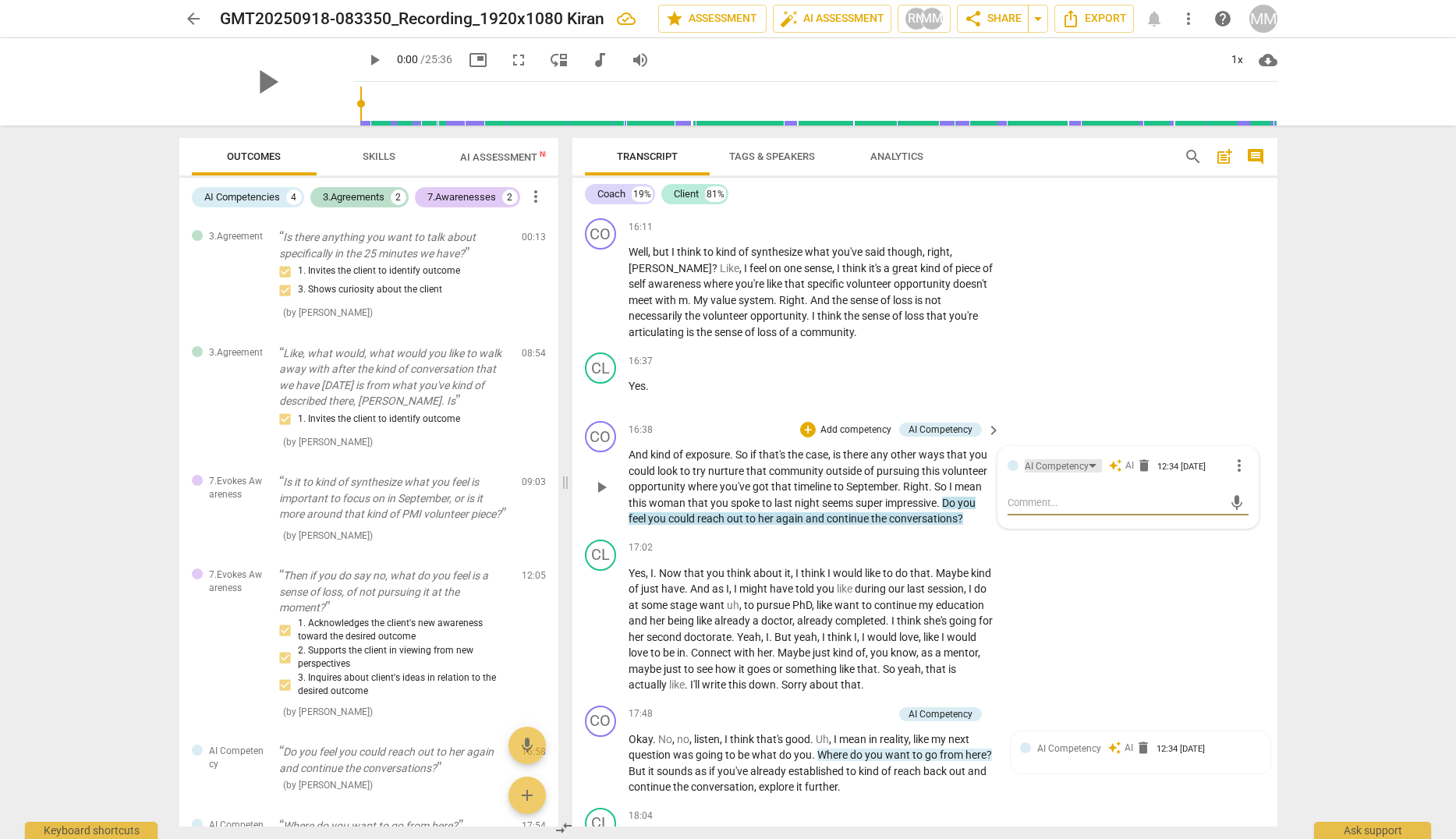
click at [1054, 474] on div "AI Competency" at bounding box center [1056, 467] width 64 height 15
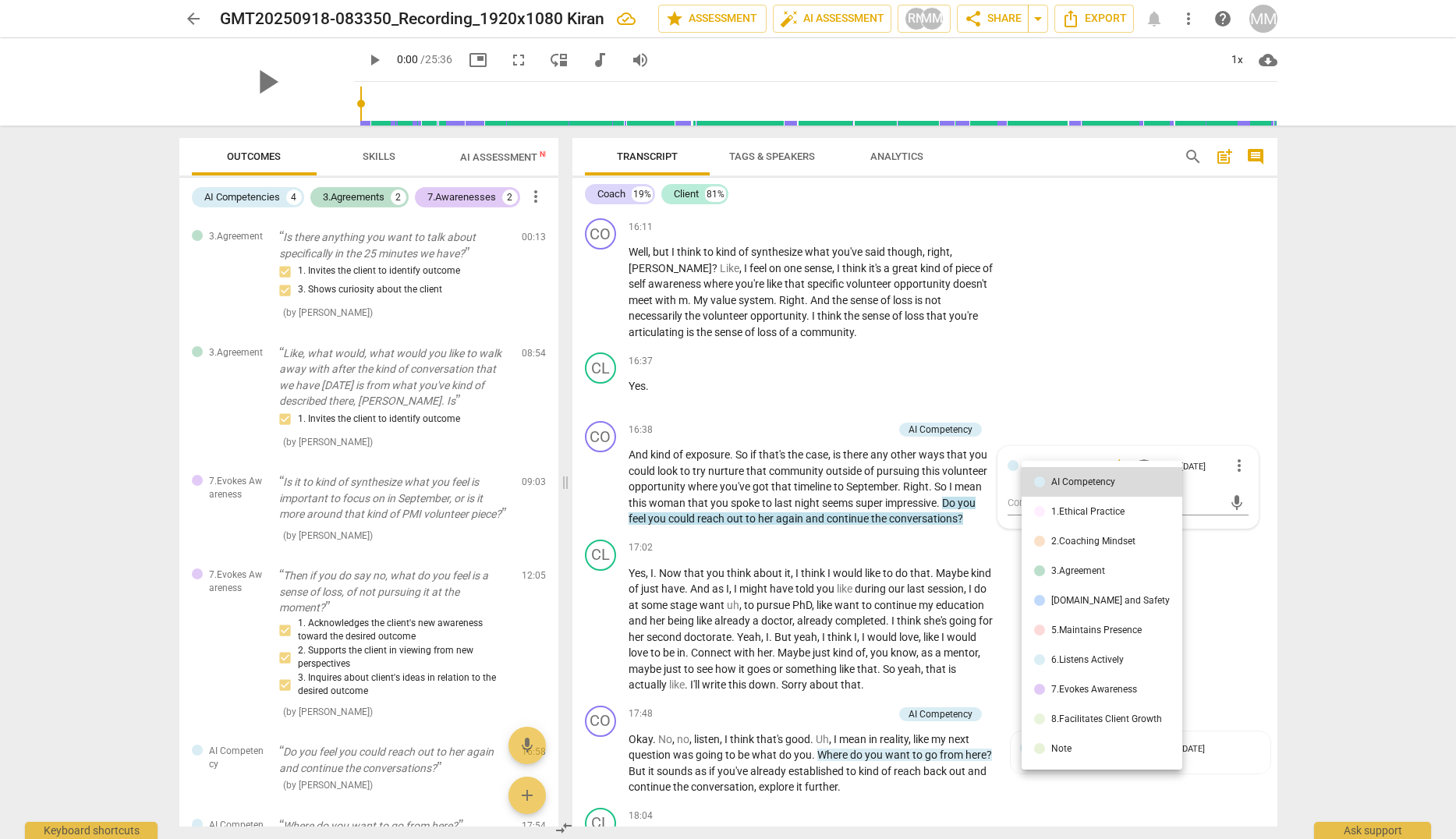
click at [1097, 717] on div "8.Facilitates Client Growth" at bounding box center [1107, 719] width 111 height 9
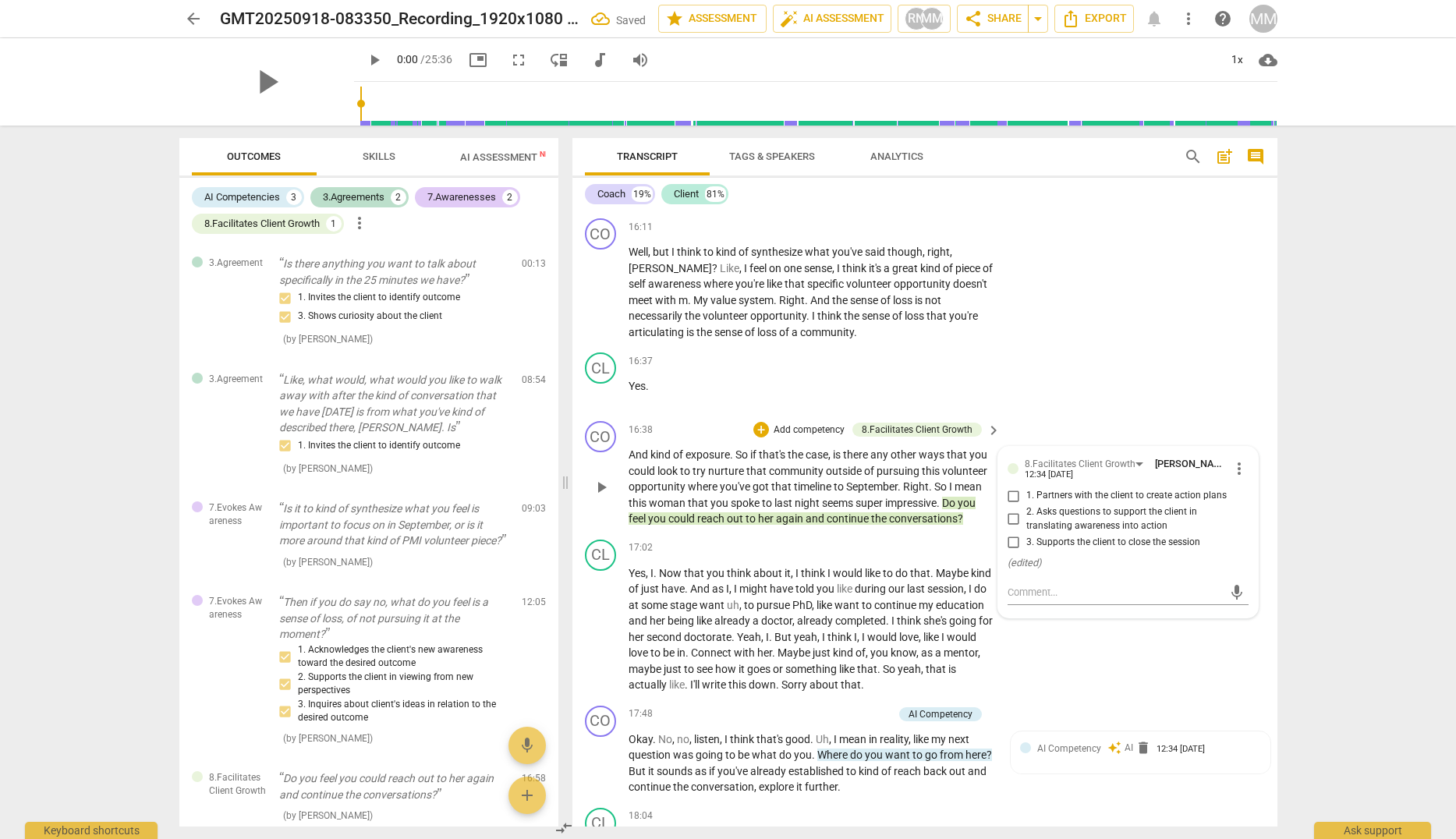
click at [1114, 503] on span "1. Partners with the client to create action plans" at bounding box center [1126, 495] width 200 height 14
click at [1026, 506] on input "1. Partners with the client to create action plans" at bounding box center [1013, 495] width 25 height 19
checkbox input "true"
click at [1128, 532] on span "2. Asks questions to support the client in translating awareness into action" at bounding box center [1134, 519] width 216 height 27
click at [1026, 529] on input "2. Asks questions to support the client in translating awareness into action" at bounding box center [1013, 520] width 25 height 19
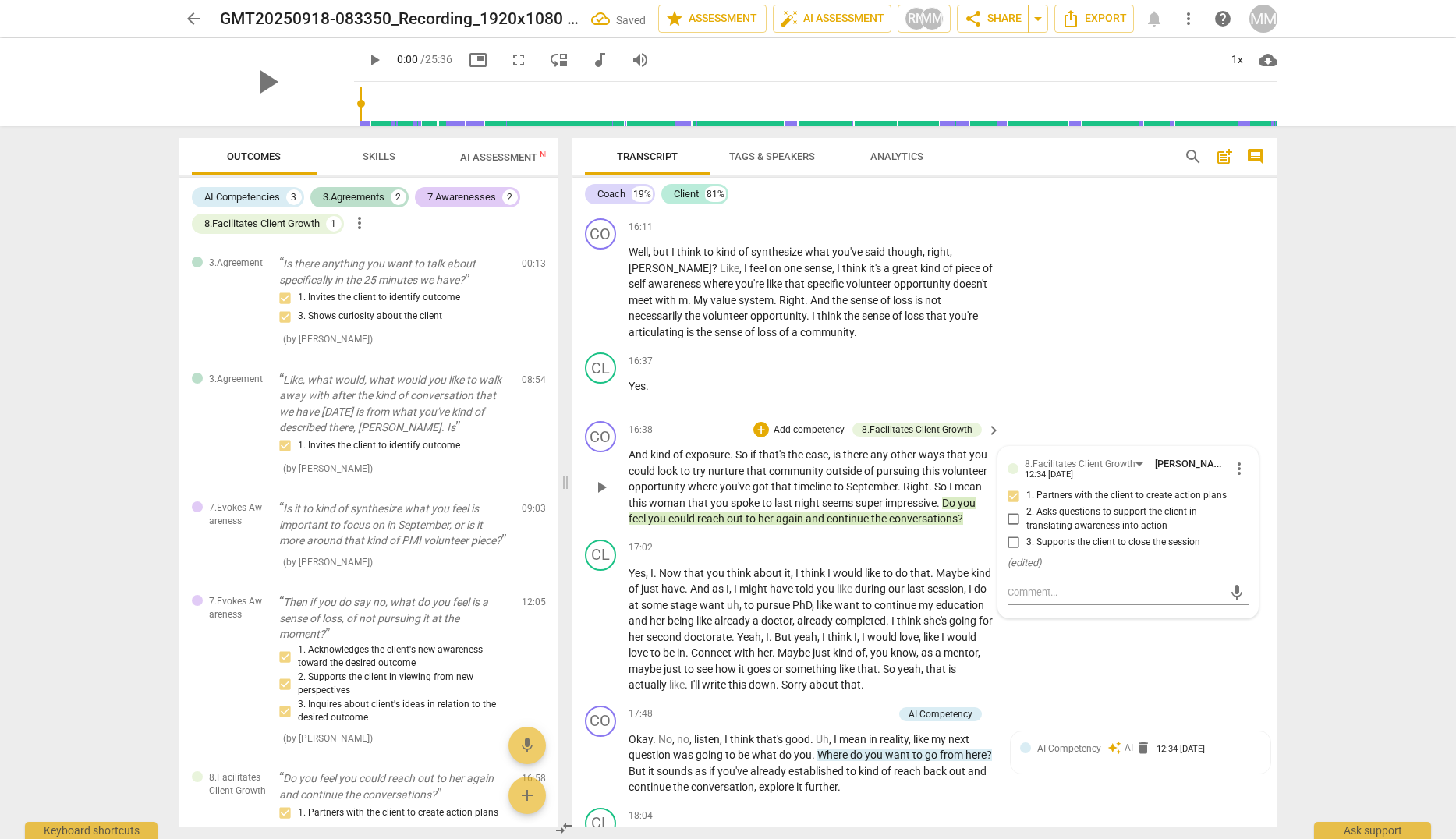
checkbox input "true"
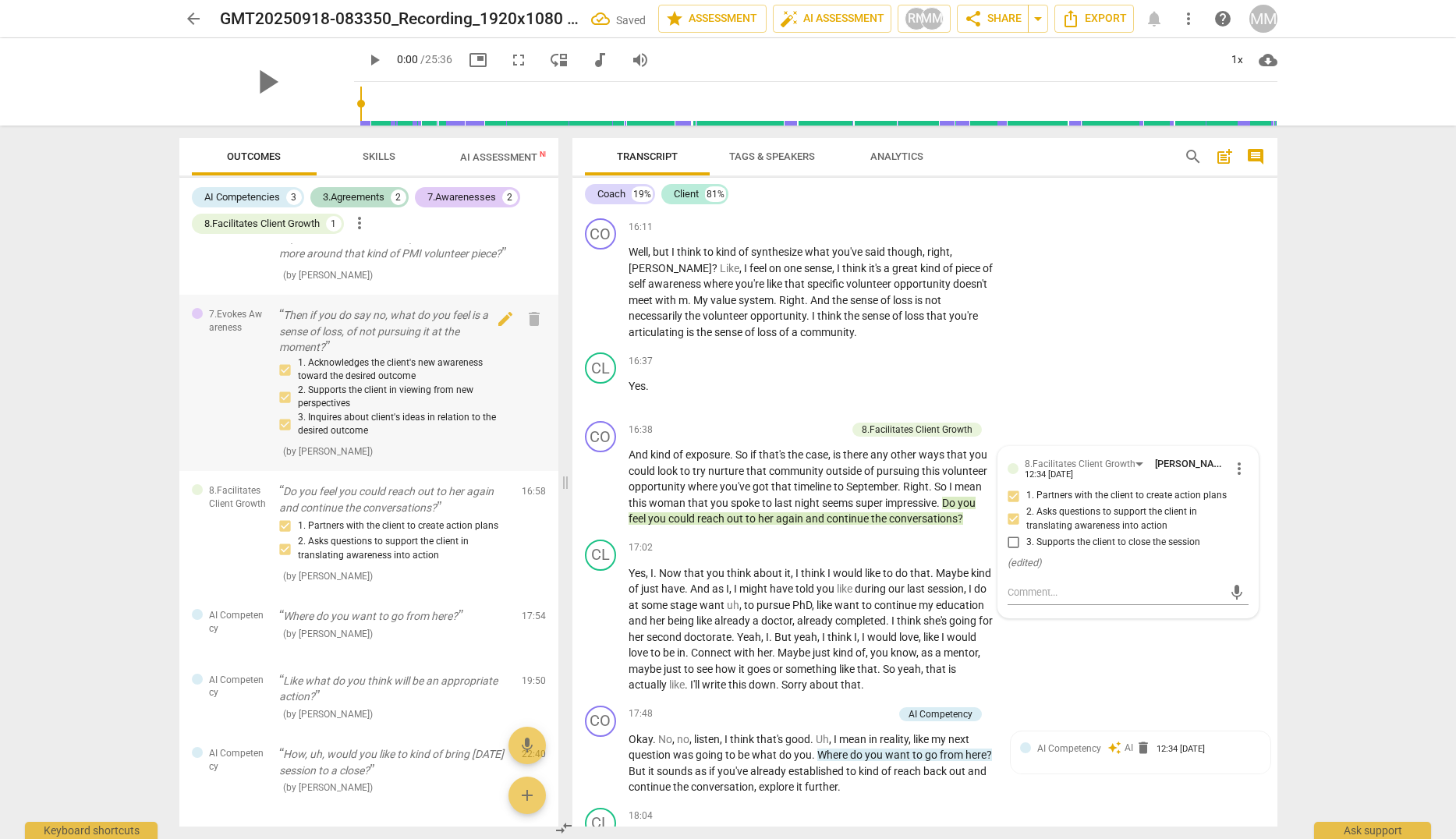
scroll to position [312, 0]
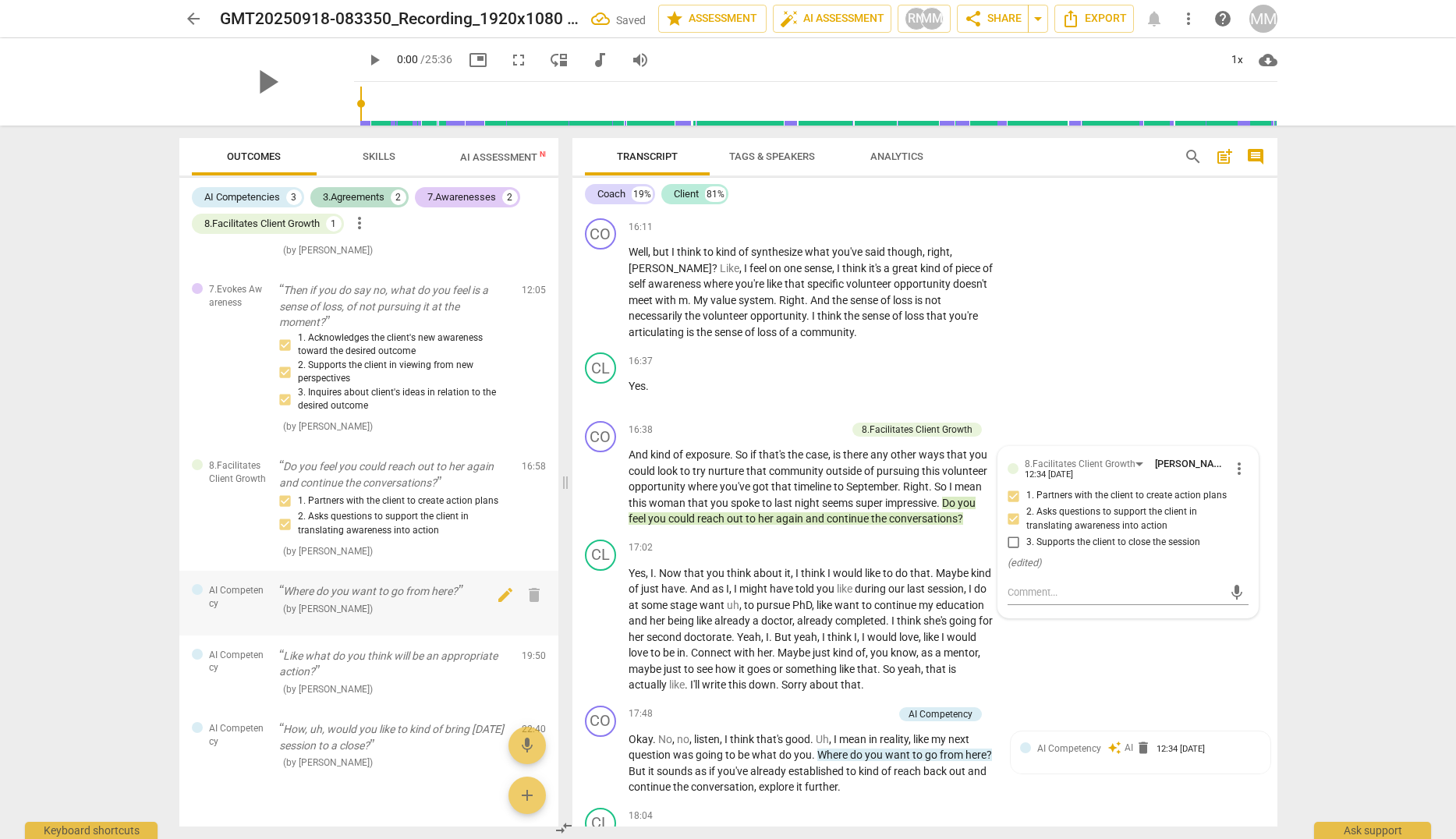
click at [412, 599] on p "Where do you want to go from here?" at bounding box center [394, 592] width 230 height 17
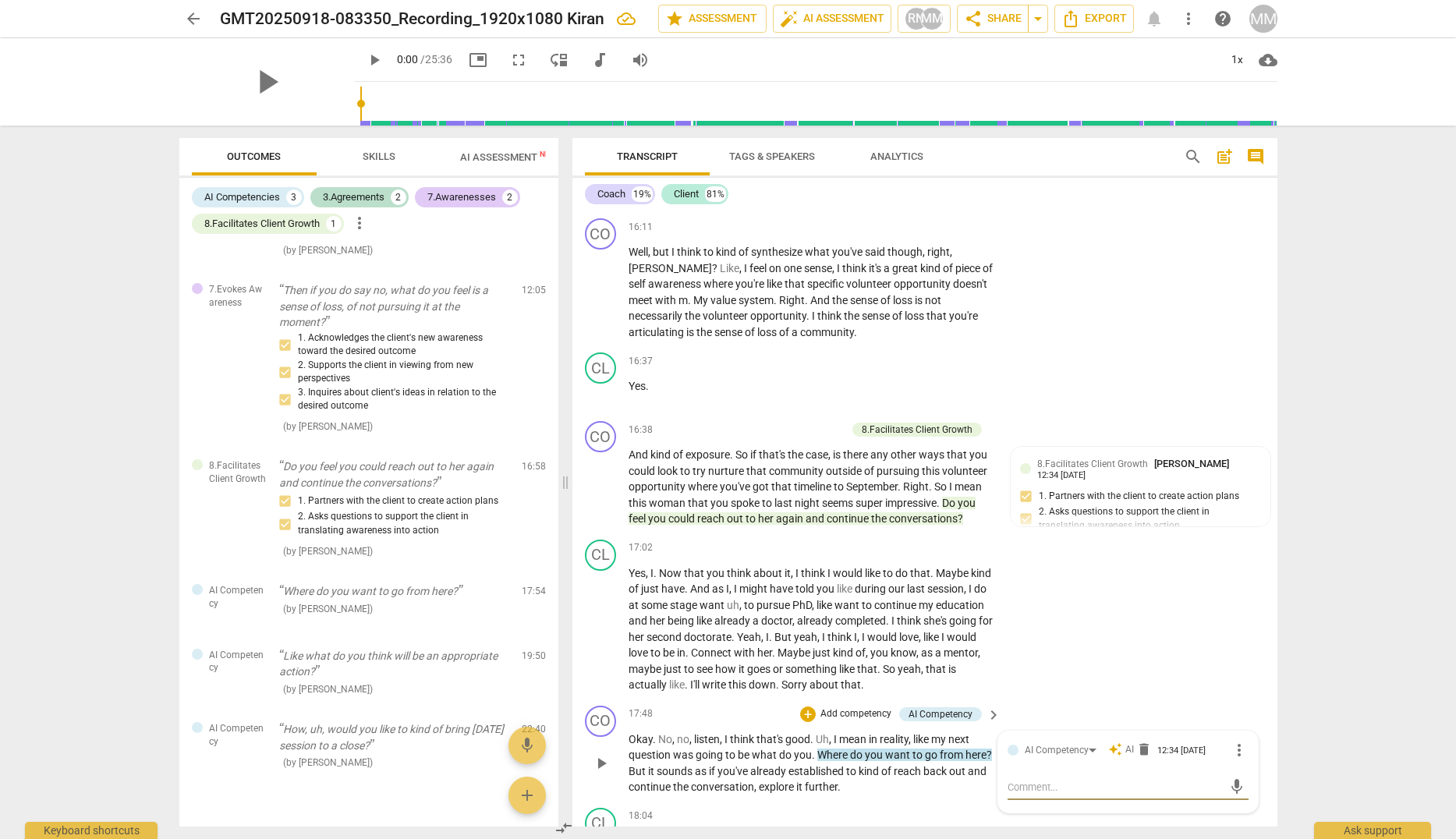
click at [1053, 757] on div "AI Competency" at bounding box center [1062, 749] width 77 height 14
click at [1058, 758] on div "AI Competency" at bounding box center [1056, 750] width 64 height 15
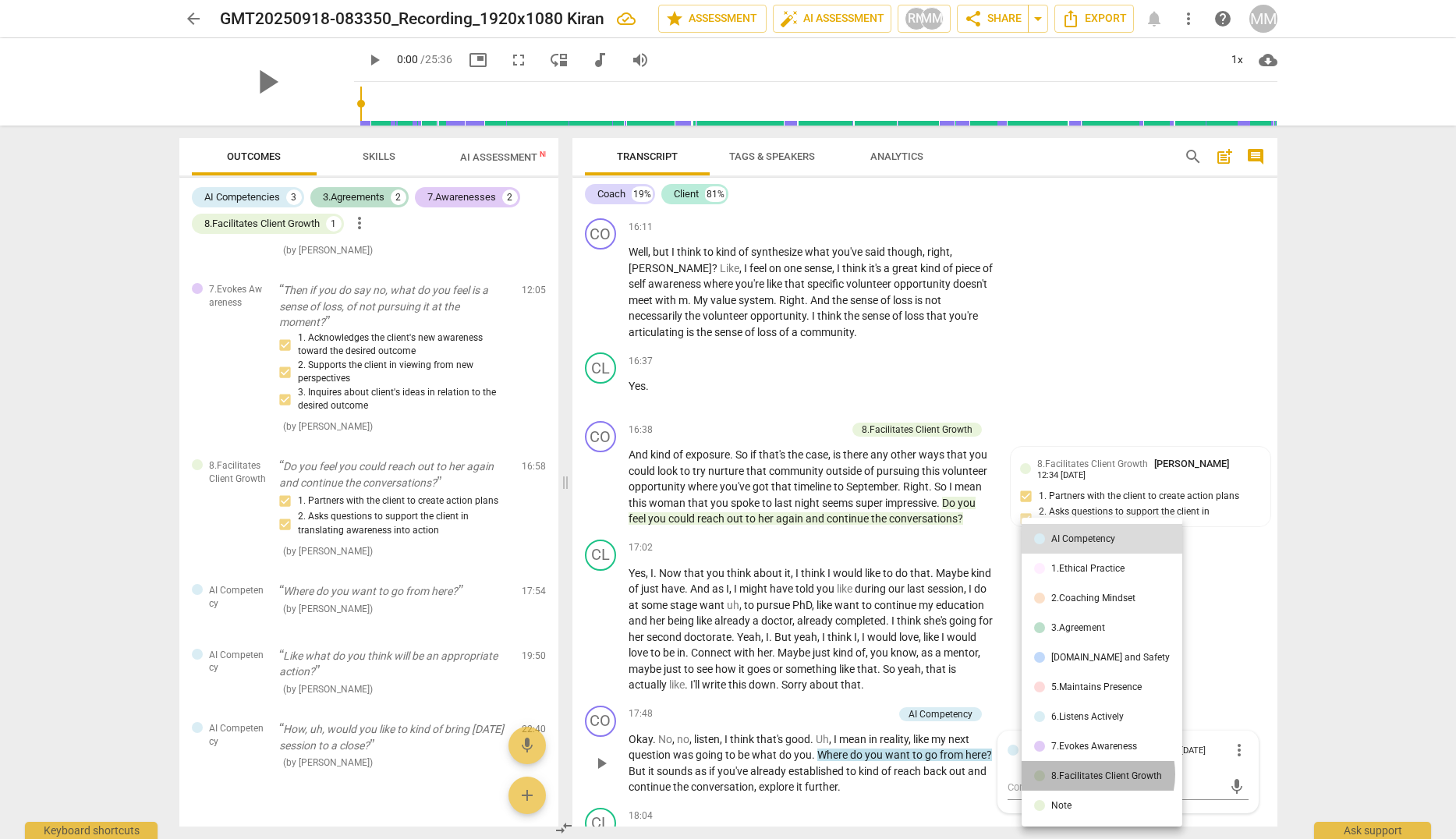
click at [1093, 774] on div "8.Facilitates Client Growth" at bounding box center [1107, 776] width 111 height 9
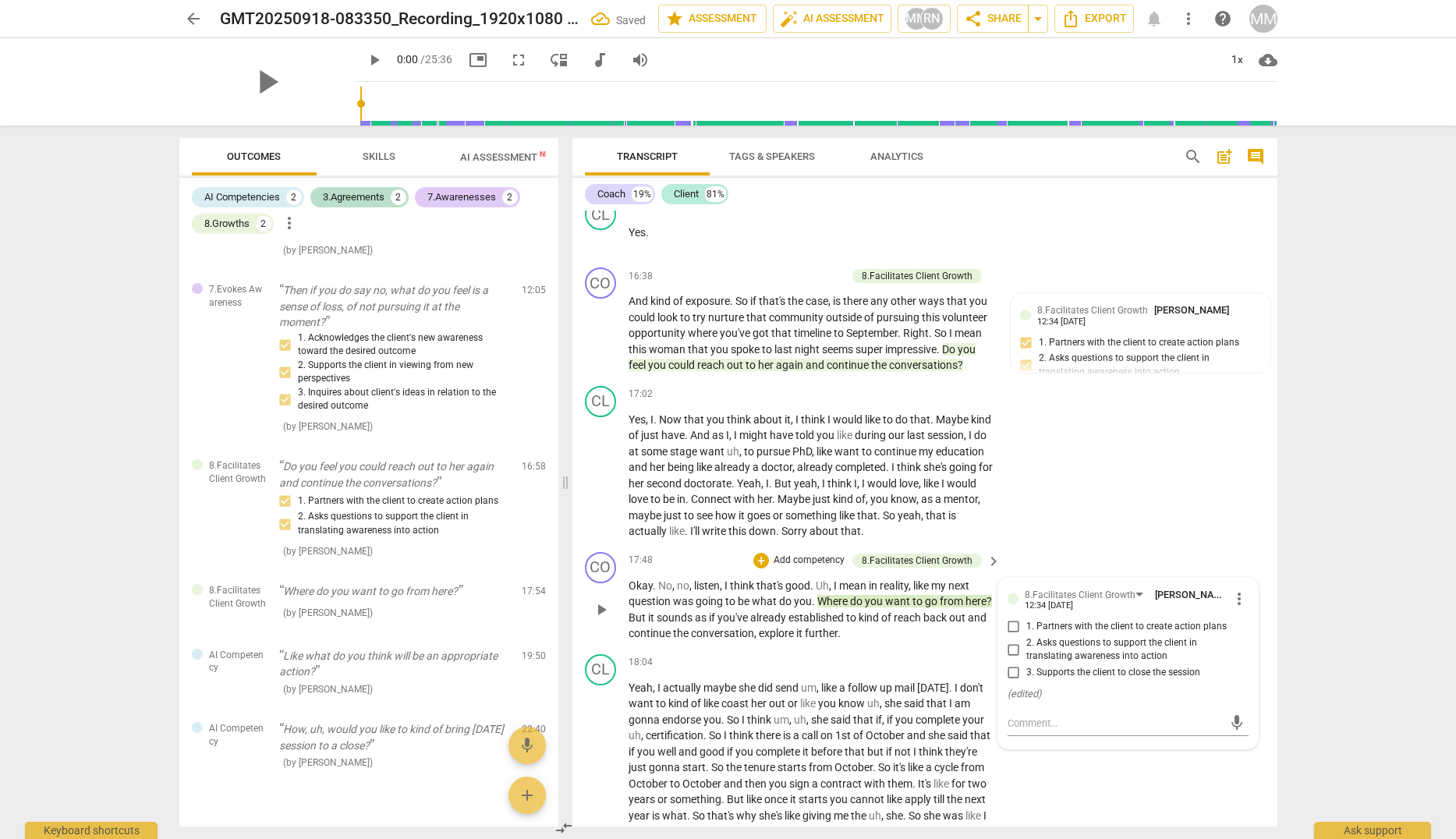
scroll to position [4693, 0]
click at [1059, 661] on span "2. Asks questions to support the client in translating awareness into action" at bounding box center [1134, 646] width 216 height 27
click at [1026, 657] on input "2. Asks questions to support the client in translating awareness into action" at bounding box center [1013, 647] width 25 height 19
click at [1059, 661] on span "2. Asks questions to support the client in translating awareness into action" at bounding box center [1134, 646] width 216 height 27
click at [1026, 657] on input "2. Asks questions to support the client in translating awareness into action" at bounding box center [1013, 647] width 25 height 19
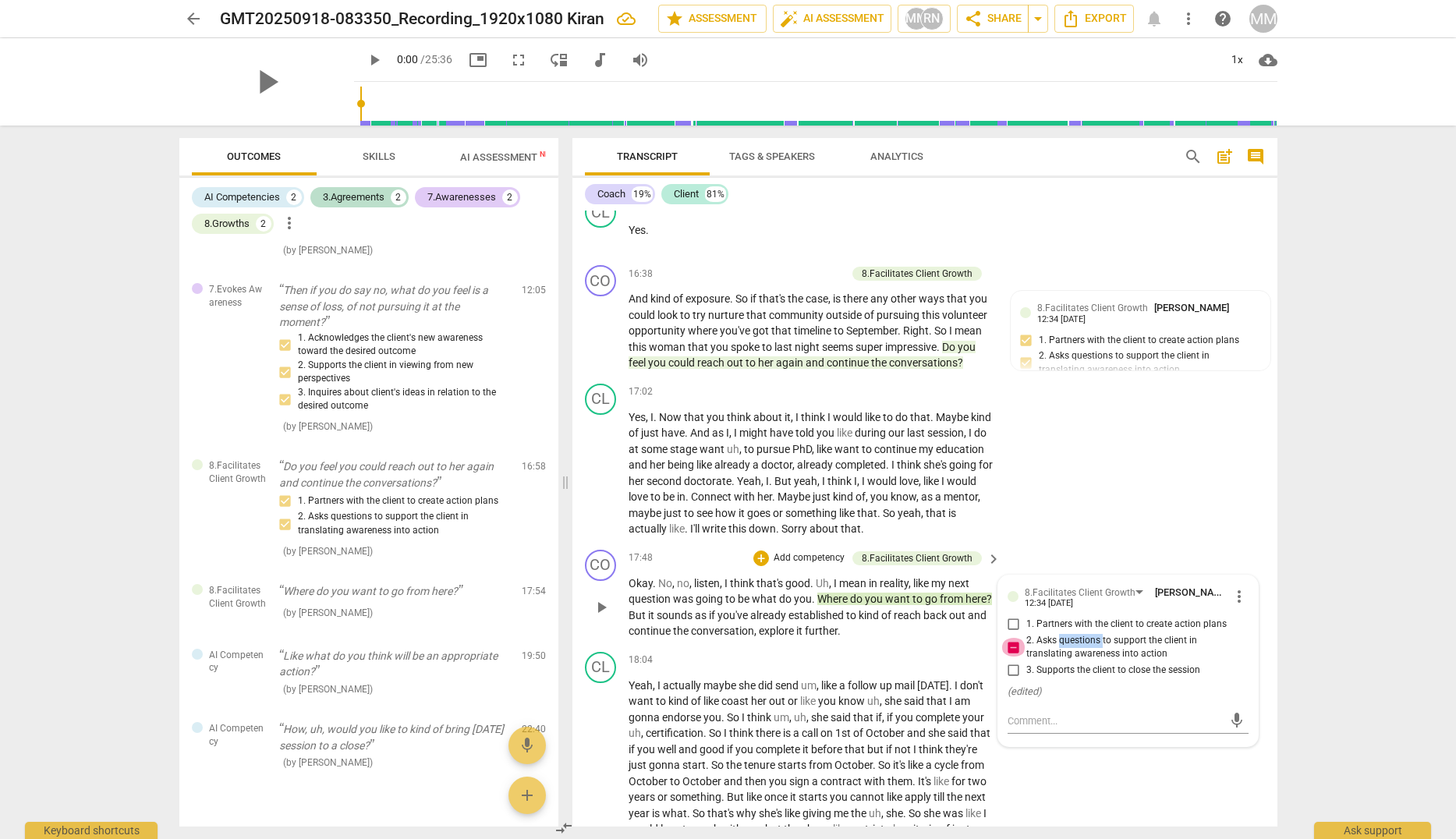
drag, startPoint x: 1059, startPoint y: 663, endPoint x: 1007, endPoint y: 665, distance: 52.0
click at [1007, 657] on input "2. Asks questions to support the client in translating awareness into action" at bounding box center [1013, 647] width 25 height 19
checkbox input "true"
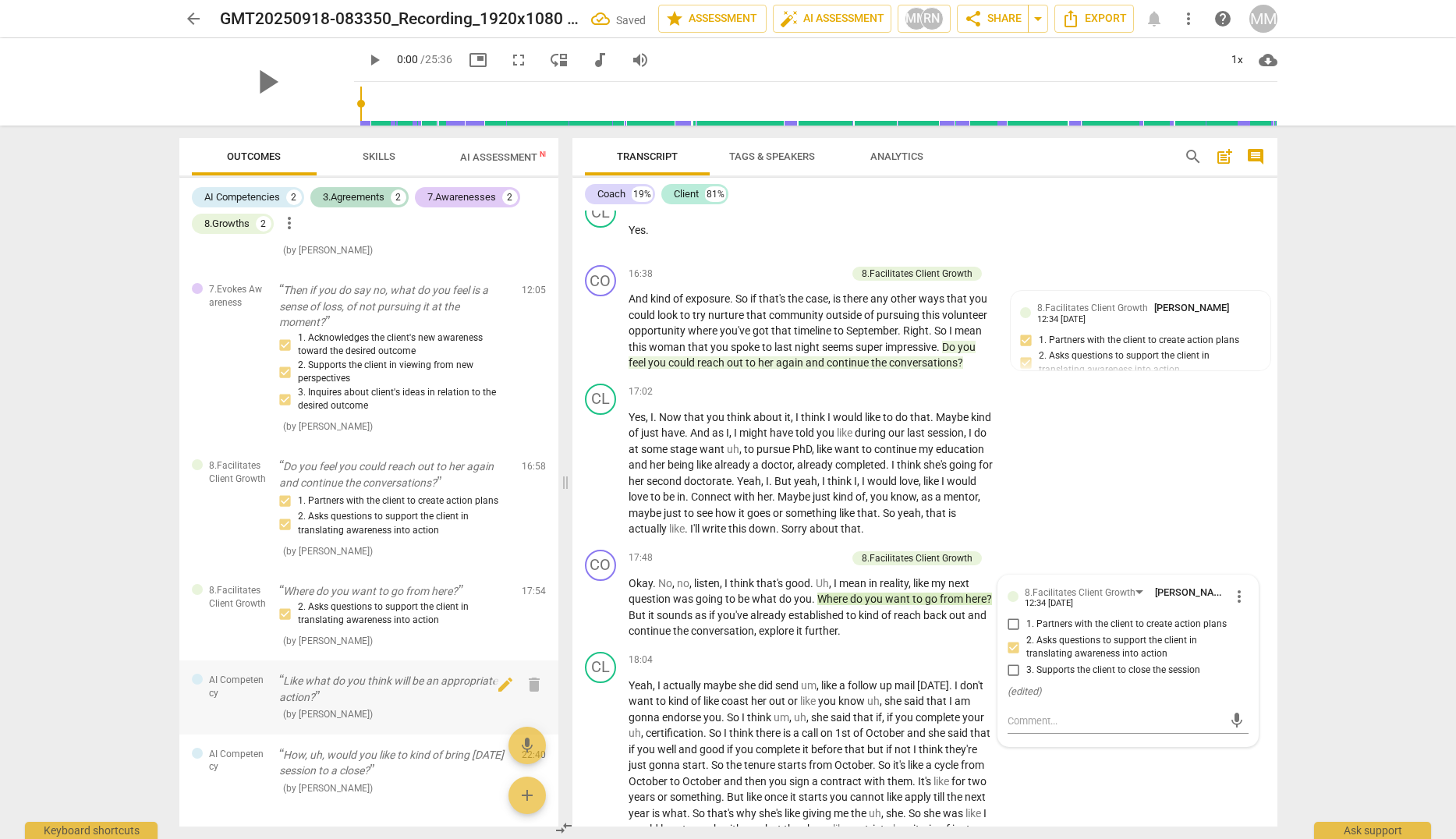
click at [334, 705] on p "Like what do you think will be an appropriate action?" at bounding box center [394, 689] width 230 height 32
